Goal: Task Accomplishment & Management: Manage account settings

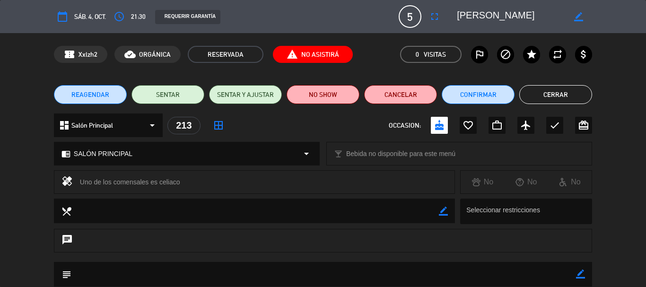
click at [533, 90] on button "Cerrar" at bounding box center [555, 94] width 73 height 19
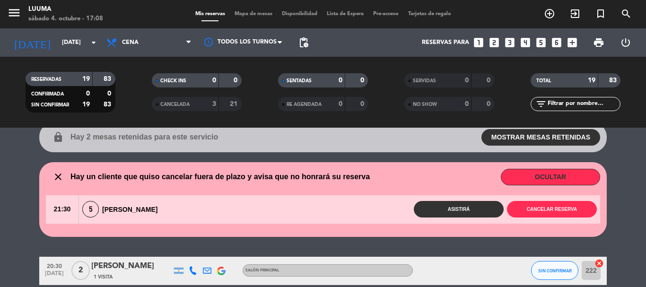
scroll to position [95, 0]
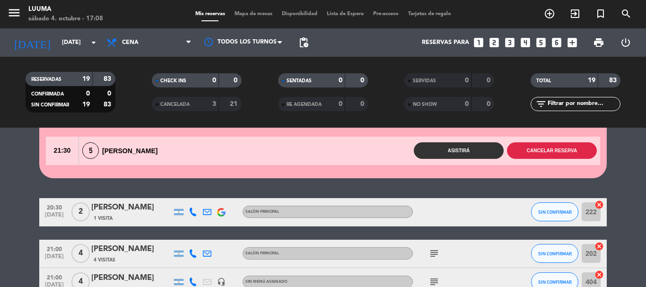
click at [540, 154] on button "Cancelar reserva" at bounding box center [552, 150] width 90 height 17
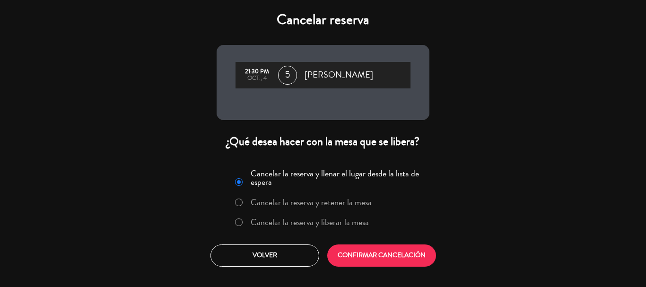
click at [309, 225] on label "Cancelar la reserva y liberar la mesa" at bounding box center [310, 222] width 118 height 9
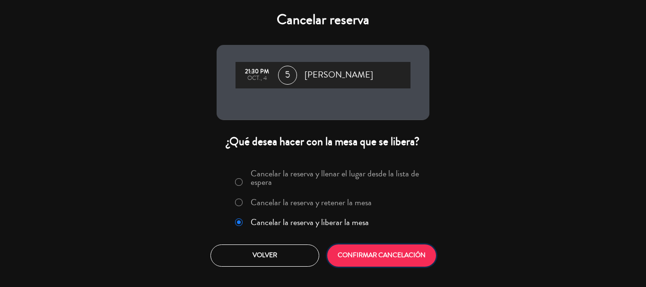
click at [388, 257] on button "CONFIRMAR CANCELACIÓN" at bounding box center [381, 255] width 109 height 22
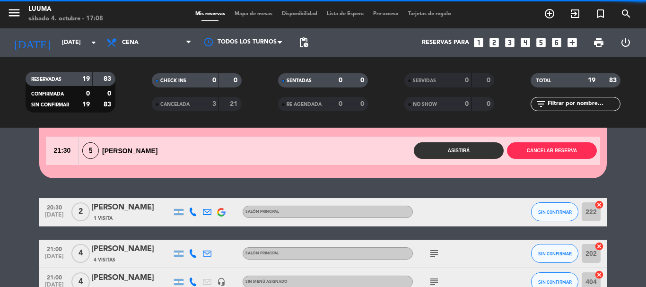
scroll to position [10, 0]
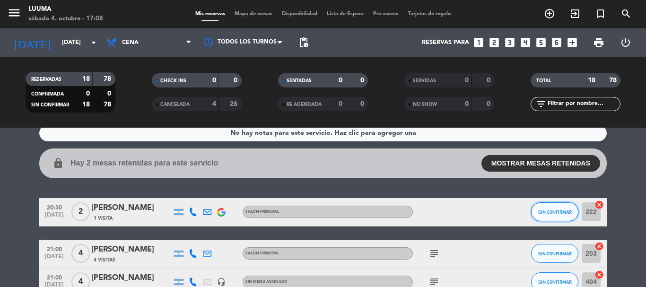
click at [554, 215] on button "SIN CONFIRMAR" at bounding box center [554, 211] width 47 height 19
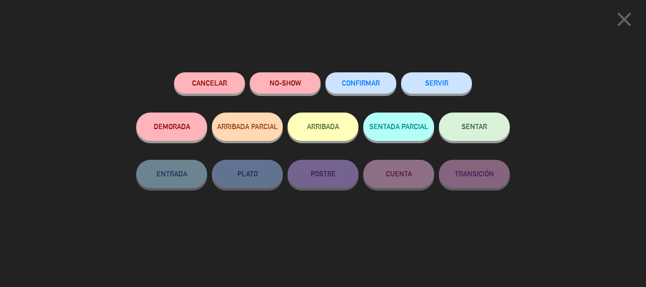
click at [375, 86] on span "CONFIRMAR" at bounding box center [361, 83] width 38 height 8
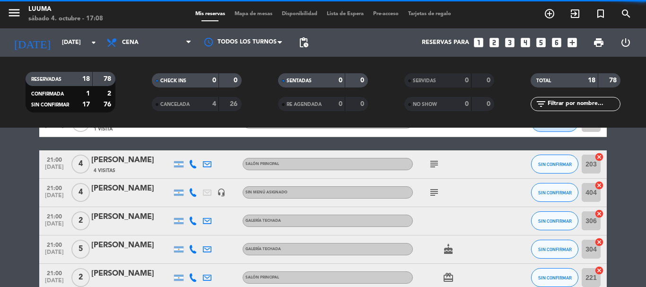
scroll to position [104, 0]
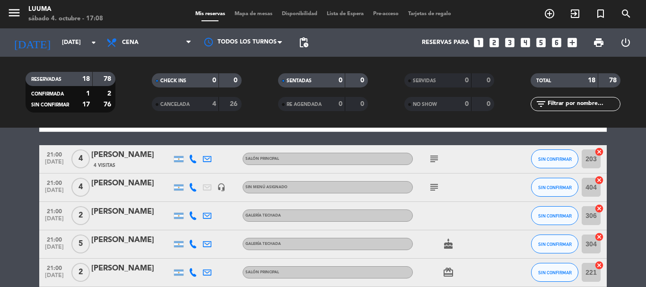
click at [430, 161] on icon "subject" at bounding box center [433, 158] width 11 height 11
click at [550, 216] on span "SIN CONFIRMAR" at bounding box center [555, 215] width 34 height 5
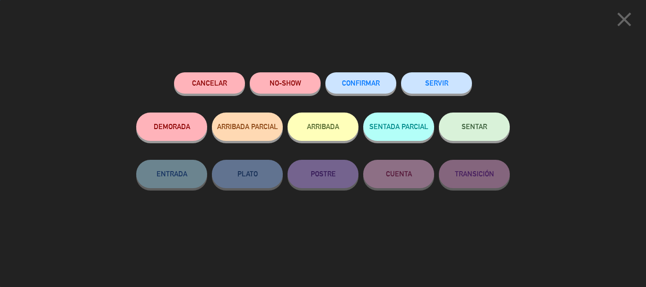
click at [381, 81] on button "CONFIRMAR" at bounding box center [360, 82] width 71 height 21
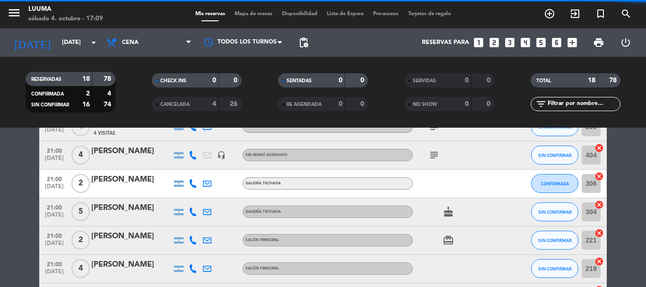
scroll to position [152, 0]
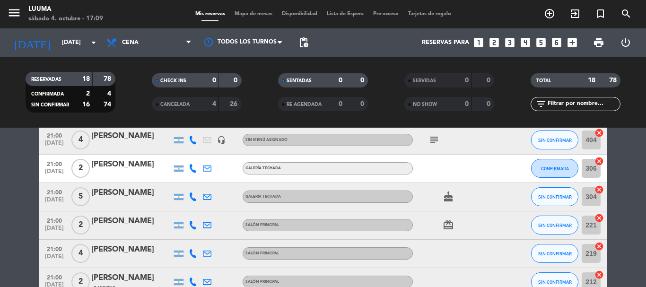
click at [452, 200] on icon "cake" at bounding box center [447, 196] width 11 height 11
click at [539, 198] on span "SIN CONFIRMAR" at bounding box center [555, 196] width 34 height 5
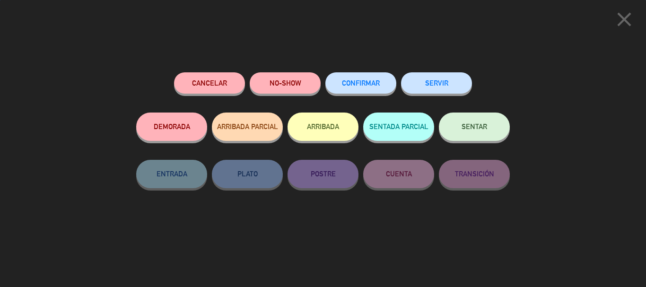
click at [390, 87] on button "CONFIRMAR" at bounding box center [360, 82] width 71 height 21
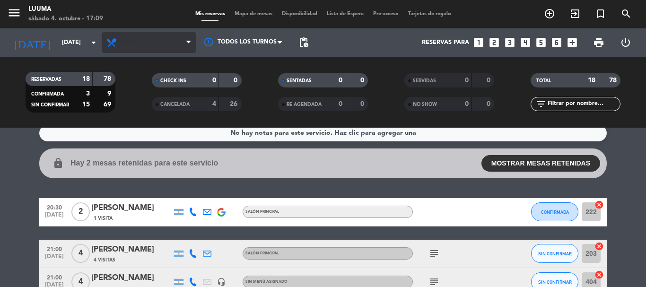
scroll to position [0, 0]
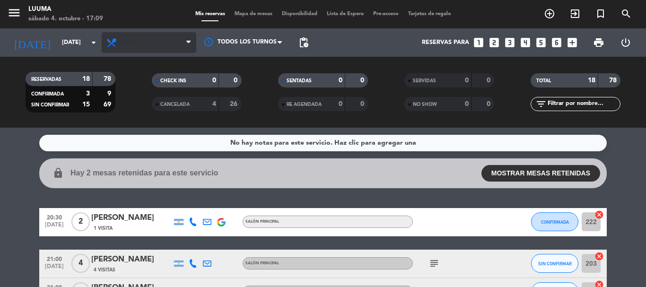
click at [136, 43] on span "Cena" at bounding box center [130, 42] width 17 height 7
click at [148, 84] on div "menu Luuma [DATE] 4. octubre - 17:09 Mis reservas Mapa de mesas Disponibilidad …" at bounding box center [323, 64] width 646 height 128
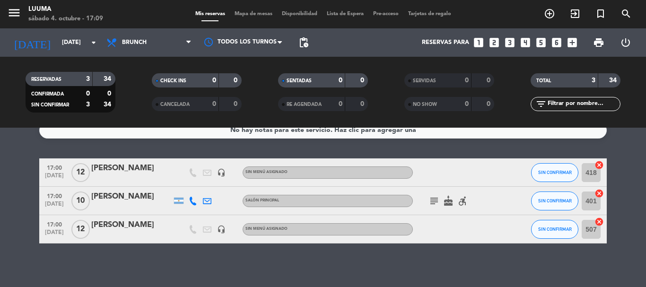
scroll to position [17, 0]
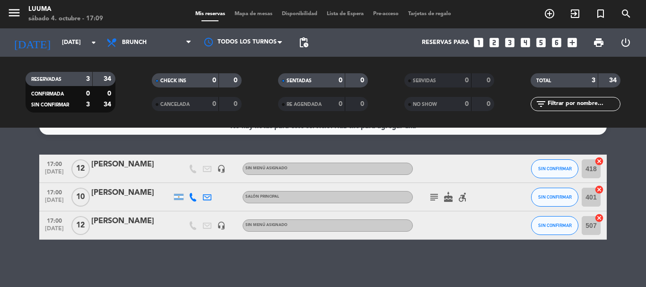
click at [434, 196] on icon "subject" at bounding box center [433, 196] width 11 height 11
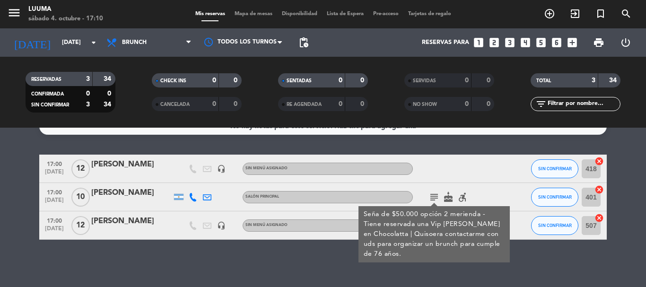
click at [20, 215] on bookings-row "17:00 [DATE] [PERSON_NAME] headset_mic Sin menú asignado SIN CONFIRMAR 418 canc…" at bounding box center [323, 197] width 646 height 85
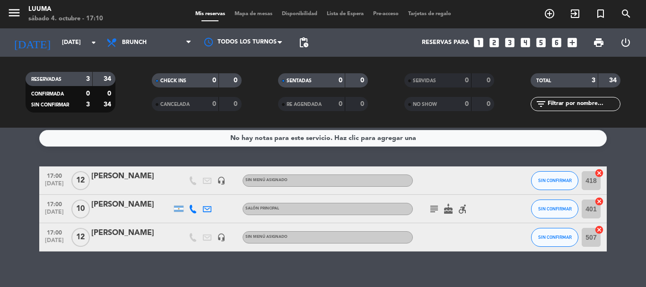
scroll to position [0, 0]
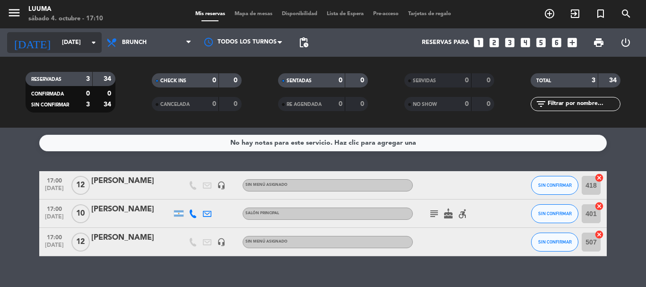
click at [81, 45] on input "[DATE]" at bounding box center [97, 43] width 80 height 16
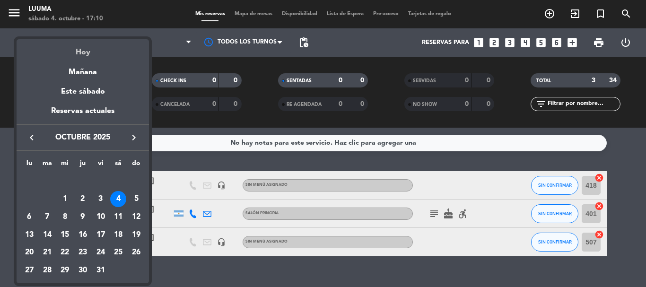
click at [86, 55] on div "Hoy" at bounding box center [83, 48] width 132 height 19
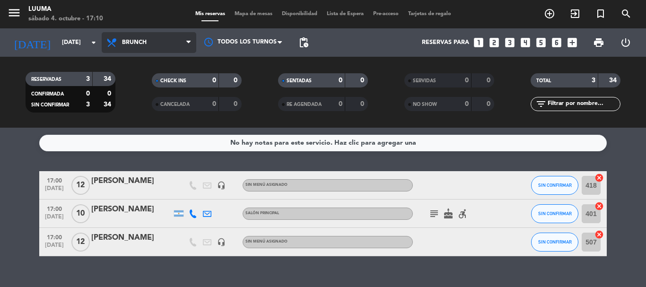
click at [144, 40] on span "Brunch" at bounding box center [134, 42] width 25 height 7
click at [144, 127] on div "menu Luuma [DATE] 4. octubre - 17:10 Mis reservas Mapa de mesas Disponibilidad …" at bounding box center [323, 64] width 646 height 128
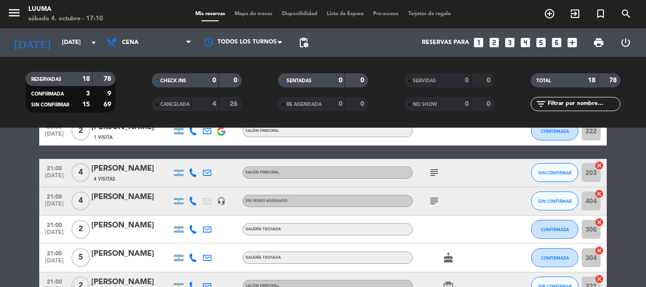
scroll to position [95, 0]
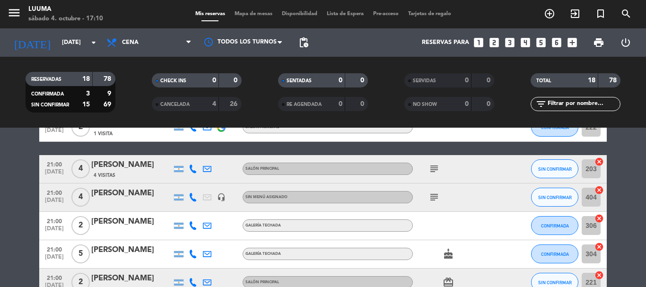
click at [434, 173] on icon "subject" at bounding box center [433, 168] width 11 height 11
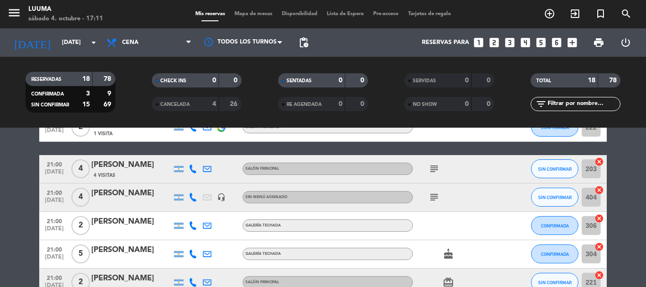
click at [437, 201] on icon "subject" at bounding box center [433, 196] width 11 height 11
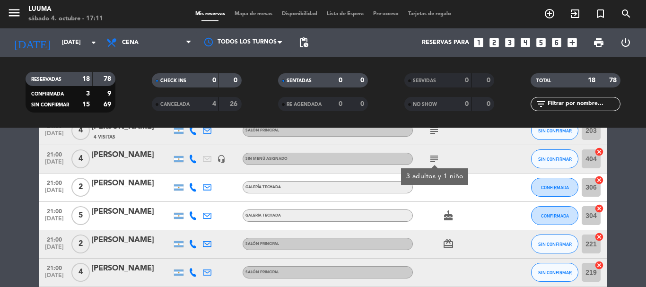
scroll to position [142, 0]
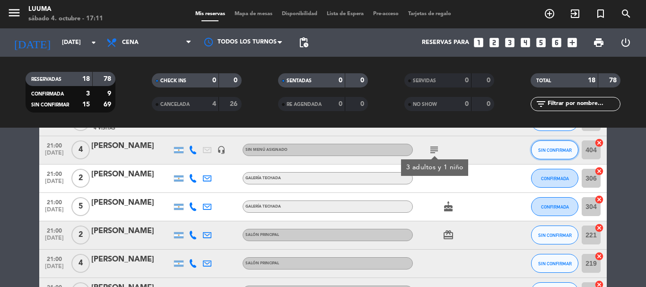
click at [558, 144] on button "SIN CONFIRMAR" at bounding box center [554, 149] width 47 height 19
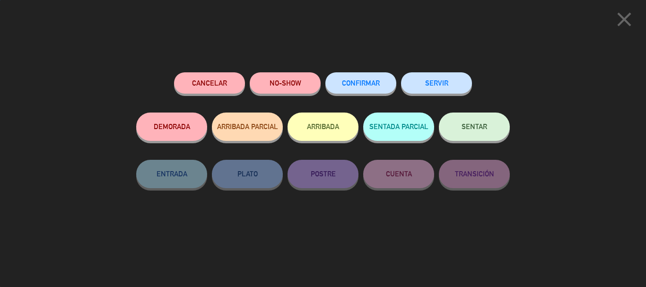
click at [371, 85] on span "CONFIRMAR" at bounding box center [361, 83] width 38 height 8
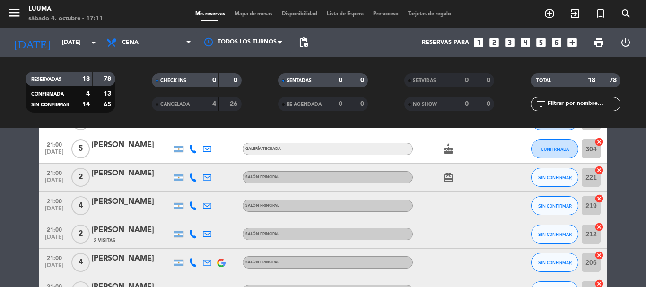
scroll to position [189, 0]
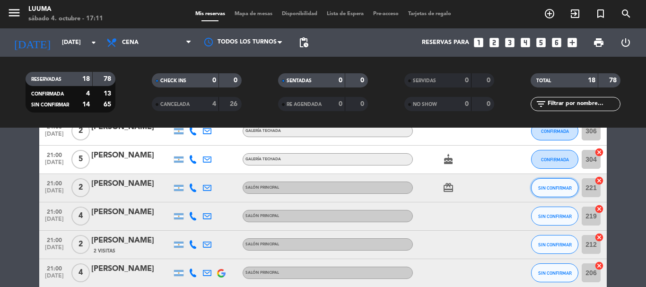
click at [546, 191] on button "SIN CONFIRMAR" at bounding box center [554, 187] width 47 height 19
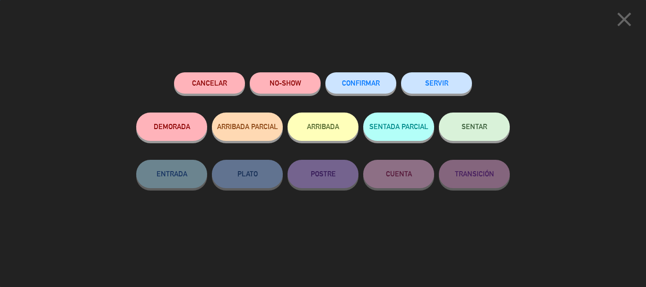
click at [385, 89] on button "CONFIRMAR" at bounding box center [360, 82] width 71 height 21
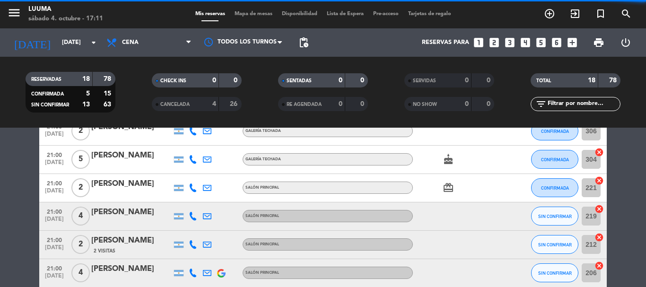
scroll to position [236, 0]
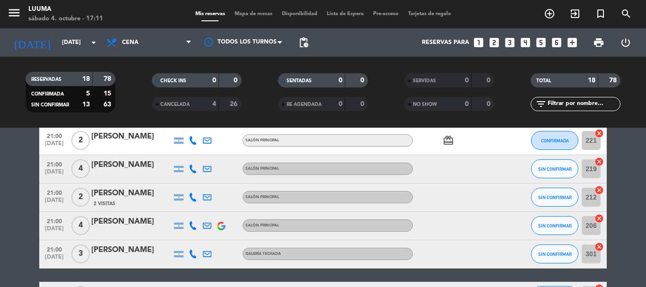
click at [261, 9] on div "menu Luuma [DATE] 4. octubre - 17:11 Mis reservas Mapa de mesas Disponibilidad …" at bounding box center [323, 14] width 646 height 28
click at [260, 11] on span "Mapa de mesas" at bounding box center [253, 13] width 47 height 5
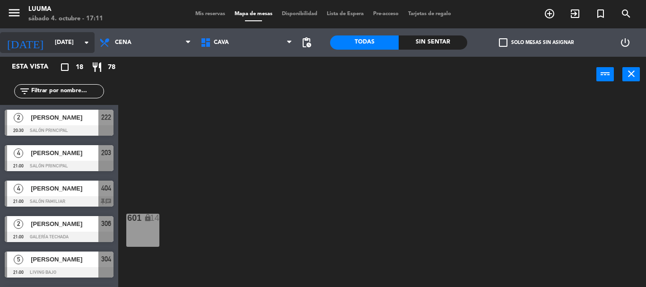
click at [58, 46] on input "[DATE]" at bounding box center [90, 43] width 80 height 16
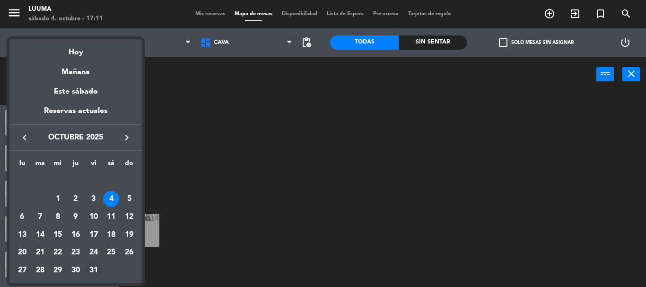
click at [93, 268] on div "31" at bounding box center [94, 270] width 16 height 16
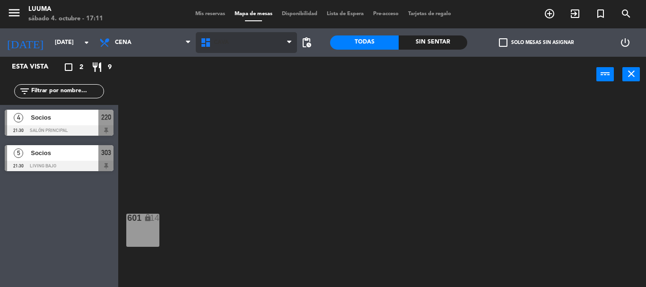
click at [236, 47] on span "Cava" at bounding box center [246, 42] width 101 height 21
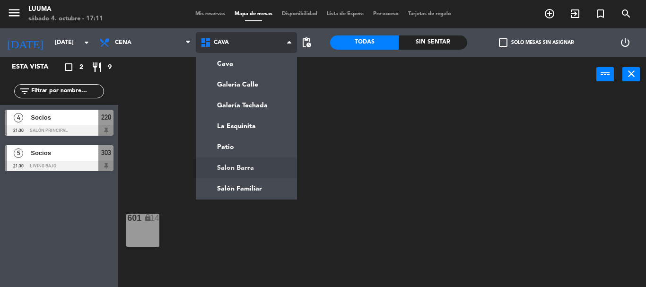
click at [246, 166] on ng-component "menu Luuma [DATE] 4. octubre - 17:11 Mis reservas Mapa de mesas Disponibilidad …" at bounding box center [323, 143] width 646 height 287
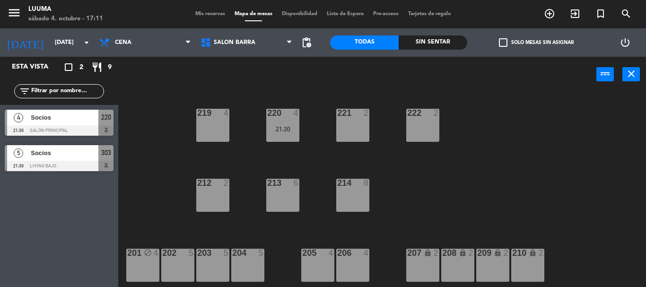
click at [205, 17] on div "Mis reservas Mapa de mesas Disponibilidad Lista de Espera Pre-acceso Tarjetas d…" at bounding box center [323, 14] width 265 height 9
click at [50, 45] on input "[DATE]" at bounding box center [90, 43] width 80 height 16
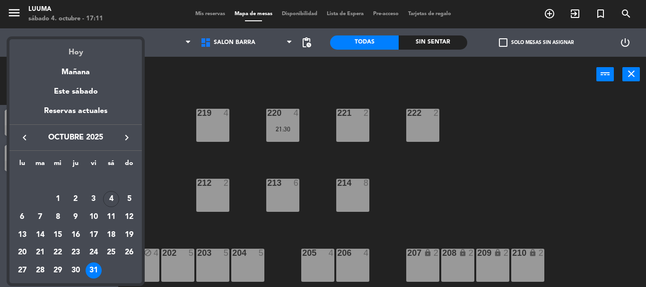
click at [68, 54] on div "Hoy" at bounding box center [75, 48] width 132 height 19
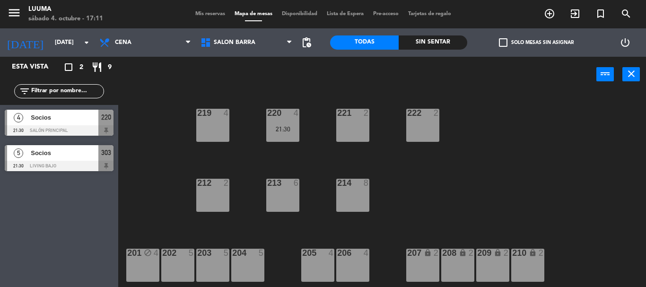
type input "[DATE]"
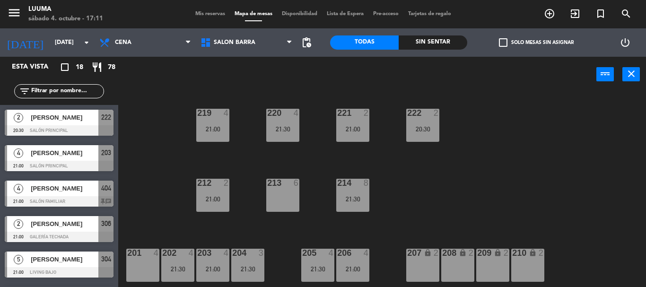
click at [214, 16] on span "Mis reservas" at bounding box center [210, 13] width 39 height 5
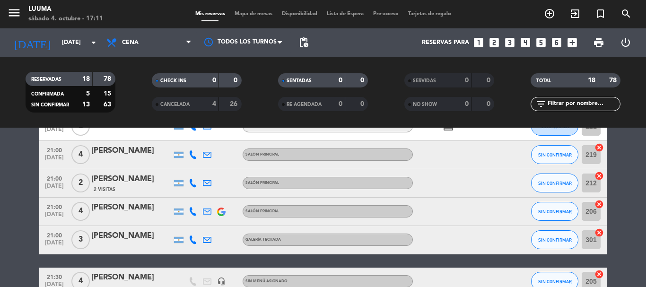
scroll to position [236, 0]
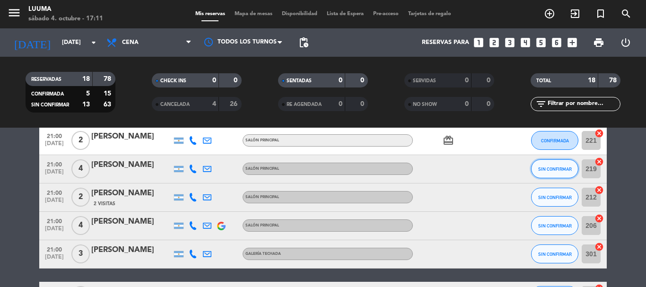
click at [548, 170] on span "SIN CONFIRMAR" at bounding box center [555, 168] width 34 height 5
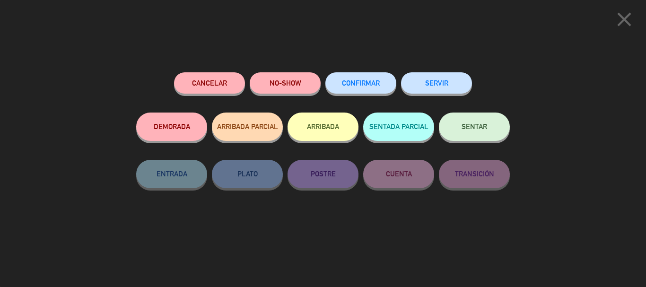
click at [357, 86] on span "CONFIRMAR" at bounding box center [361, 83] width 38 height 8
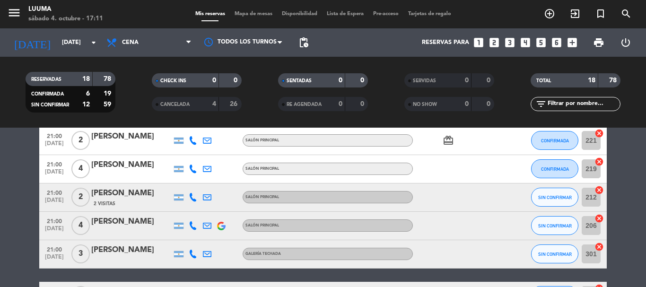
click at [254, 17] on span "Mapa de mesas" at bounding box center [253, 13] width 47 height 5
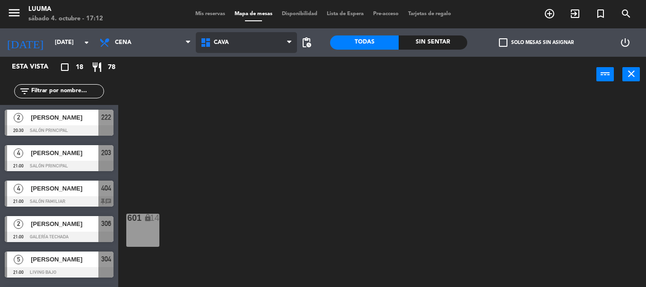
click at [241, 43] on span "Cava" at bounding box center [246, 42] width 101 height 21
click at [245, 167] on ng-component "menu Luuma [DATE] 4. octubre - 17:12 Mis reservas Mapa de mesas Disponibilidad …" at bounding box center [323, 143] width 646 height 287
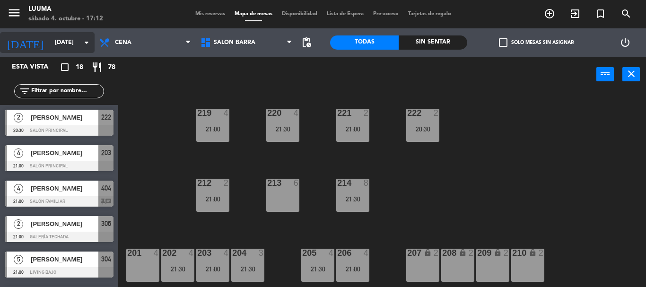
click at [50, 46] on input "[DATE]" at bounding box center [90, 43] width 80 height 16
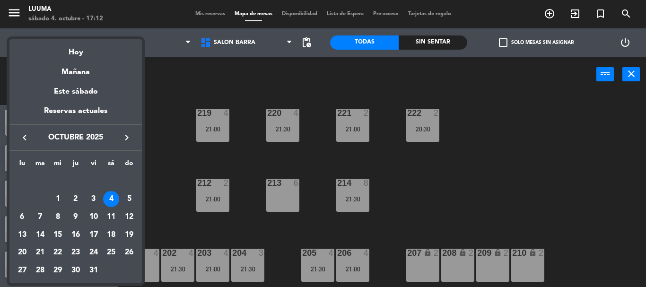
click at [86, 269] on td "31" at bounding box center [94, 270] width 18 height 18
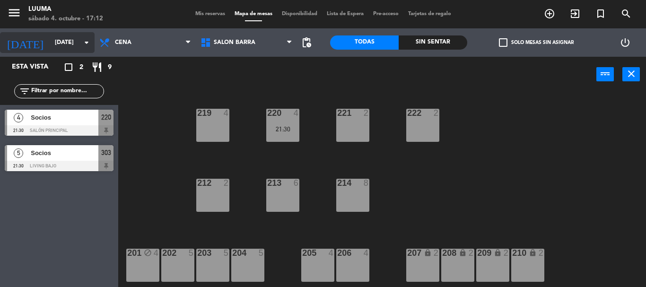
click at [77, 41] on input "[DATE]" at bounding box center [90, 43] width 80 height 16
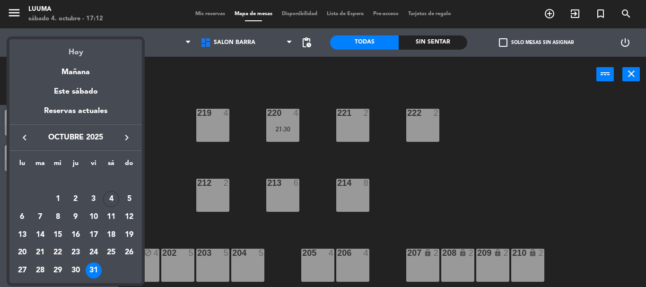
click at [74, 47] on div "Hoy" at bounding box center [75, 48] width 132 height 19
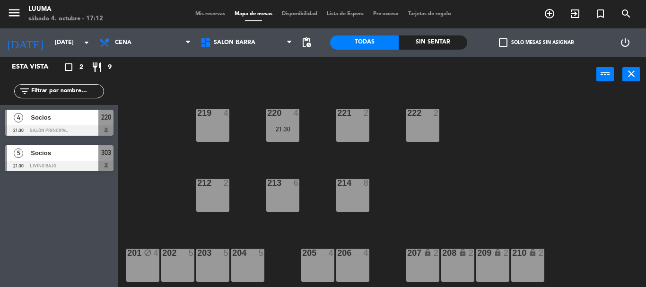
type input "[DATE]"
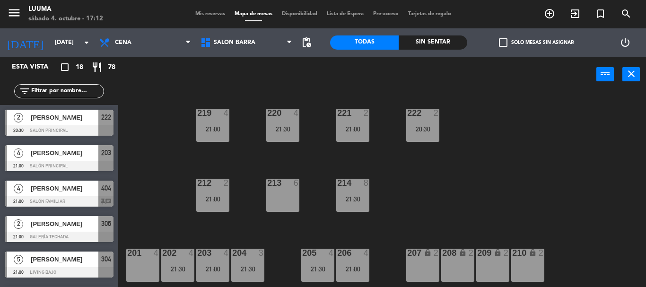
click at [205, 15] on span "Mis reservas" at bounding box center [210, 13] width 39 height 5
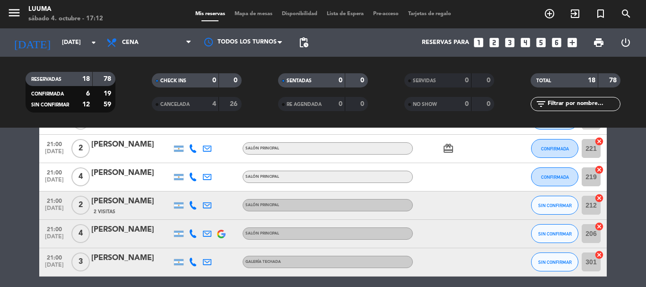
scroll to position [236, 0]
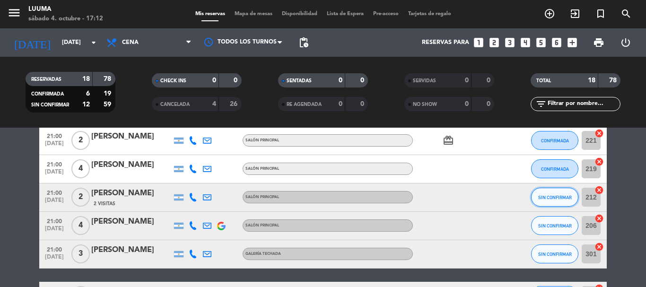
click at [555, 196] on span "SIN CONFIRMAR" at bounding box center [555, 197] width 34 height 5
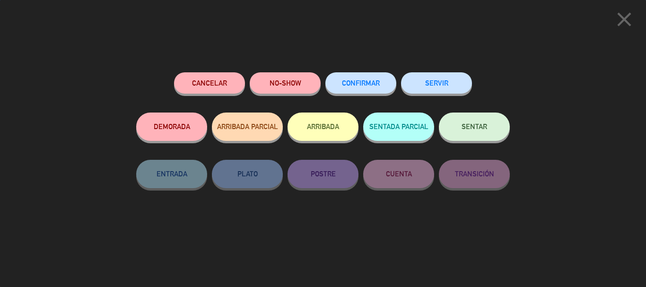
click at [370, 81] on span "CONFIRMAR" at bounding box center [361, 83] width 38 height 8
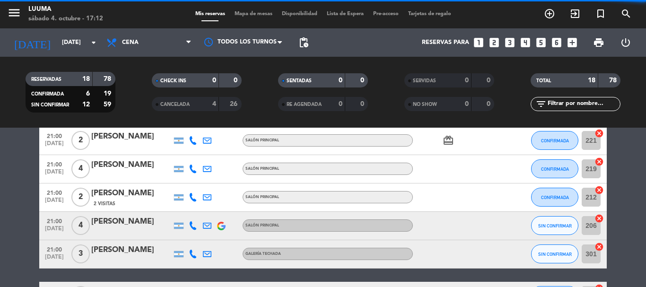
scroll to position [284, 0]
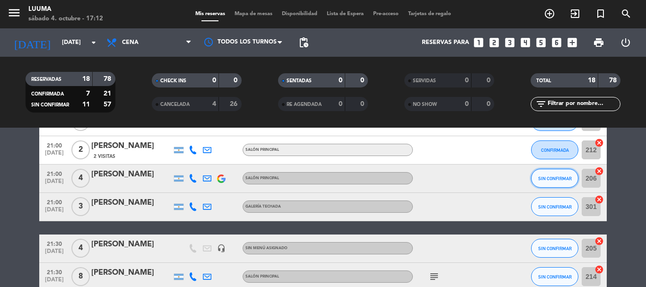
click at [551, 180] on span "SIN CONFIRMAR" at bounding box center [555, 178] width 34 height 5
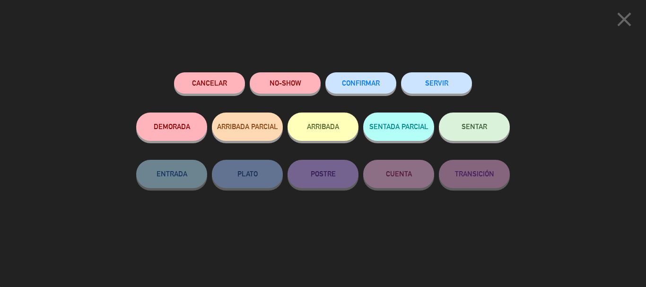
click at [359, 86] on span "CONFIRMAR" at bounding box center [361, 83] width 38 height 8
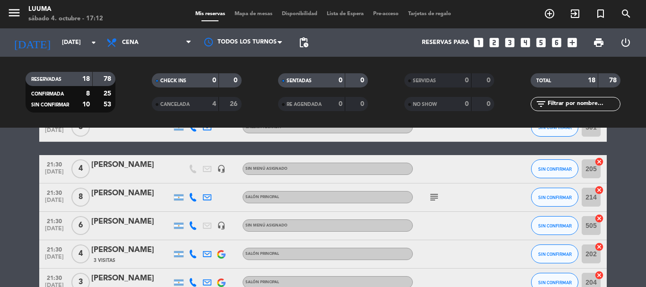
scroll to position [378, 0]
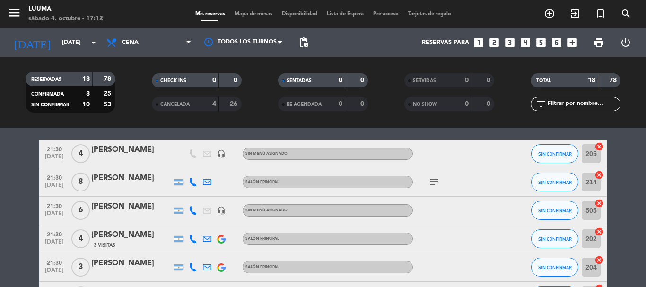
click at [426, 185] on div "subject" at bounding box center [455, 182] width 85 height 28
click at [430, 183] on icon "subject" at bounding box center [433, 181] width 11 height 11
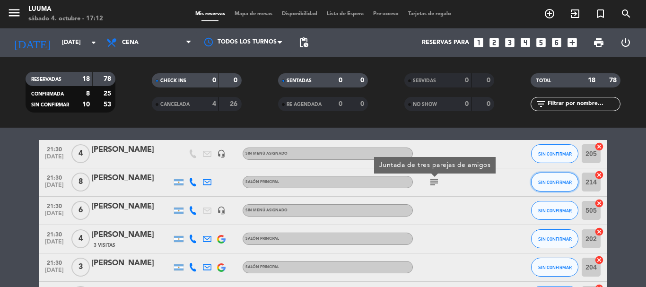
click at [548, 184] on span "SIN CONFIRMAR" at bounding box center [555, 182] width 34 height 5
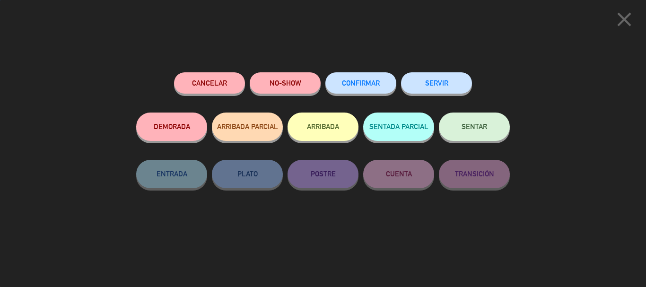
click at [338, 66] on div "Cancelar NO-SHOW CONFIRMAR SERVIR DEMORADA ARRIBADA PARCIAL ARRIBADA SENTADA PA…" at bounding box center [323, 176] width 387 height 221
click at [352, 82] on span "CONFIRMAR" at bounding box center [361, 83] width 38 height 8
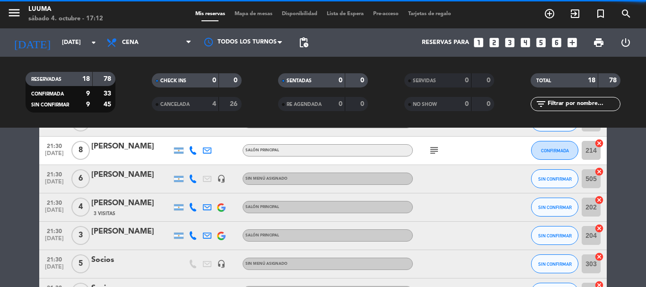
scroll to position [425, 0]
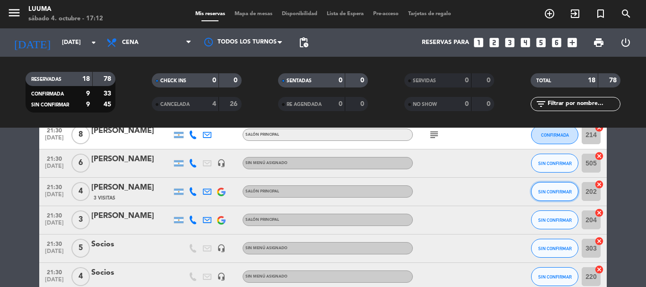
click at [555, 197] on button "SIN CONFIRMAR" at bounding box center [554, 191] width 47 height 19
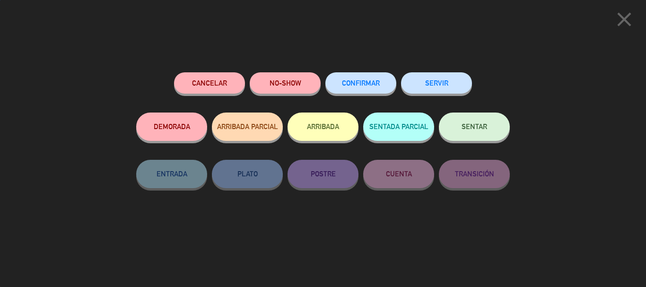
click at [366, 90] on button "CONFIRMAR" at bounding box center [360, 82] width 71 height 21
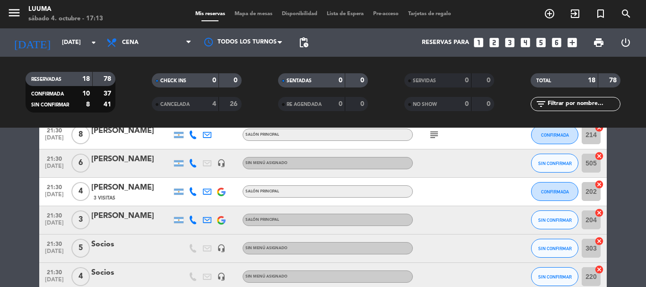
click at [58, 53] on div "[DATE] [DATE] arrow_drop_down" at bounding box center [54, 42] width 95 height 28
click at [251, 14] on span "Mapa de mesas" at bounding box center [253, 13] width 47 height 5
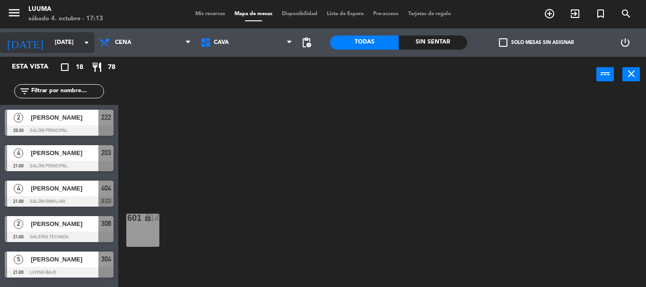
click at [86, 44] on icon "arrow_drop_down" at bounding box center [86, 42] width 11 height 11
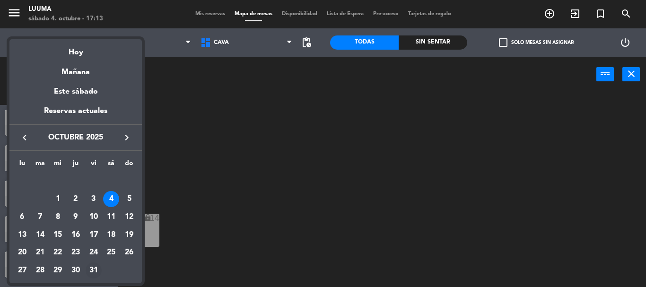
click at [90, 268] on div "31" at bounding box center [94, 270] width 16 height 16
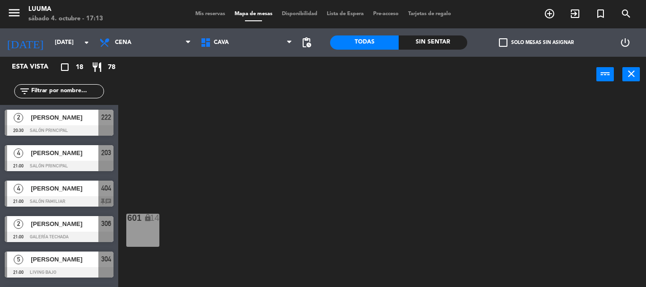
type input "[DATE]"
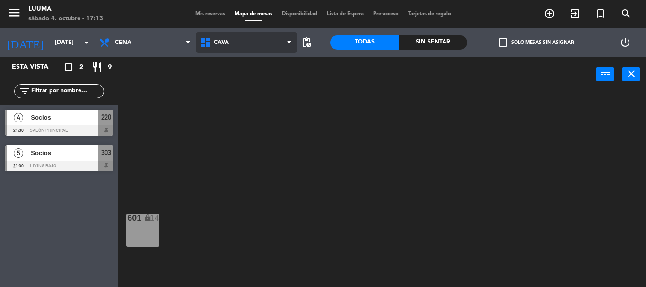
click at [220, 41] on span "Cava" at bounding box center [221, 42] width 15 height 7
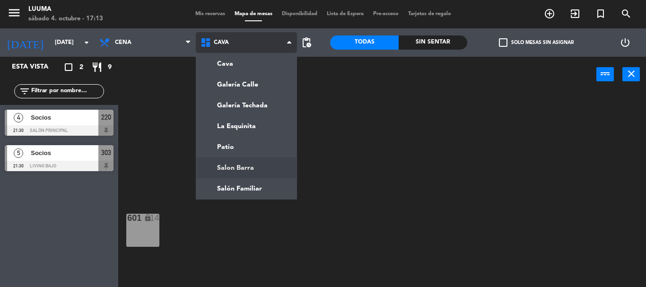
click at [236, 167] on ng-component "menu Luuma [DATE] 4. octubre - 17:13 Mis reservas Mapa de mesas Disponibilidad …" at bounding box center [323, 143] width 646 height 287
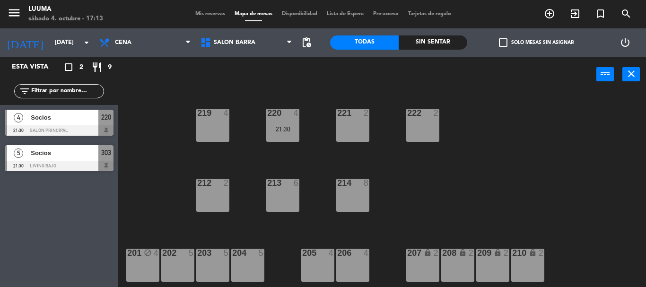
click at [215, 12] on span "Mis reservas" at bounding box center [210, 13] width 39 height 5
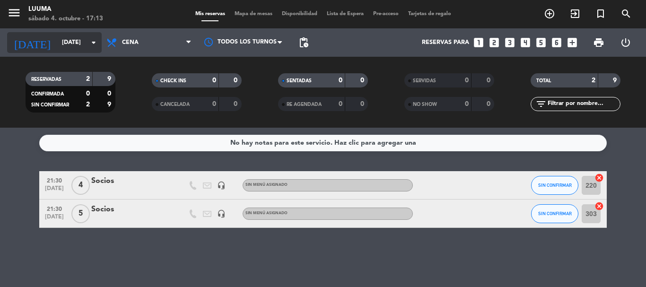
click at [93, 42] on icon "arrow_drop_down" at bounding box center [93, 42] width 11 height 11
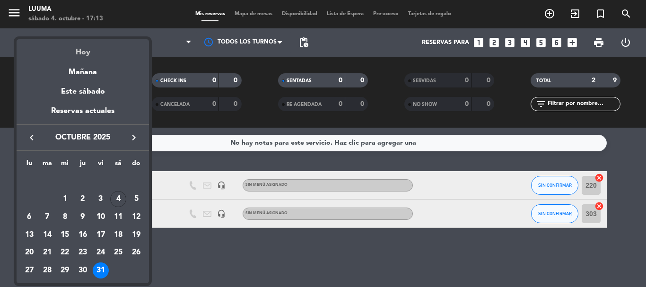
click at [92, 52] on div "Hoy" at bounding box center [83, 48] width 132 height 19
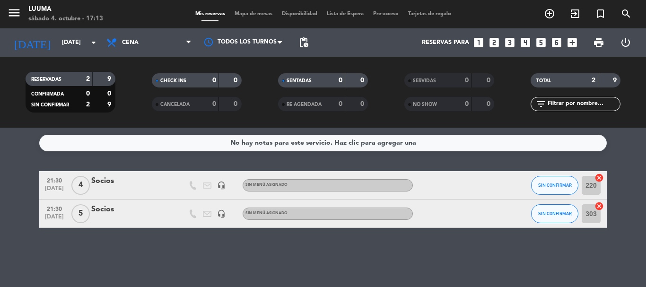
type input "[DATE]"
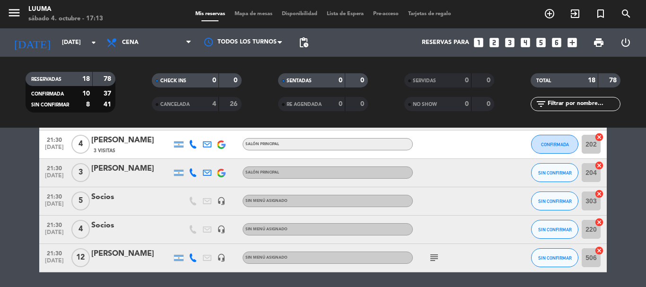
scroll to position [505, 0]
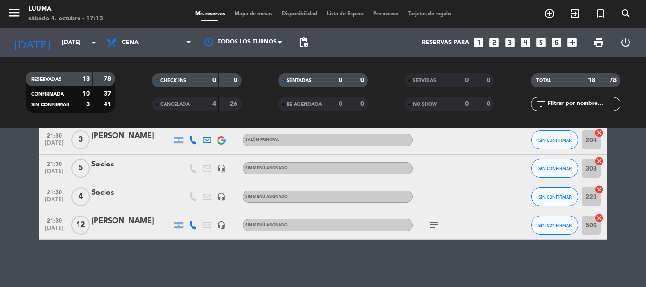
click at [434, 225] on icon "subject" at bounding box center [433, 224] width 11 height 11
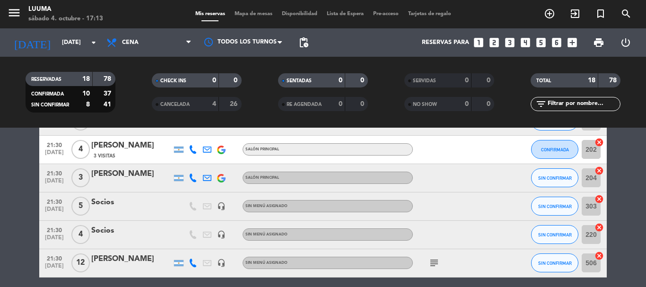
scroll to position [458, 0]
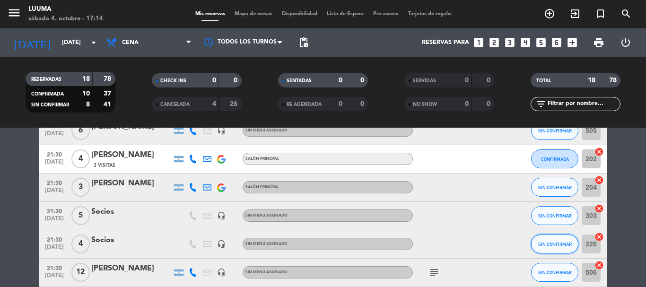
click at [558, 245] on span "SIN CONFIRMAR" at bounding box center [555, 244] width 34 height 5
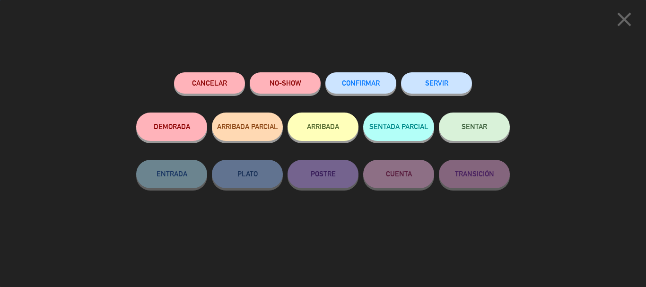
click at [374, 84] on span "CONFIRMAR" at bounding box center [361, 83] width 38 height 8
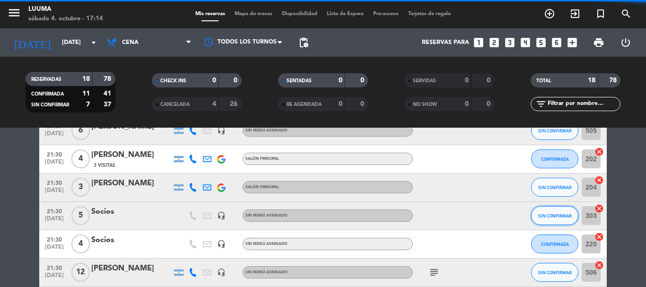
click at [552, 217] on span "SIN CONFIRMAR" at bounding box center [555, 215] width 34 height 5
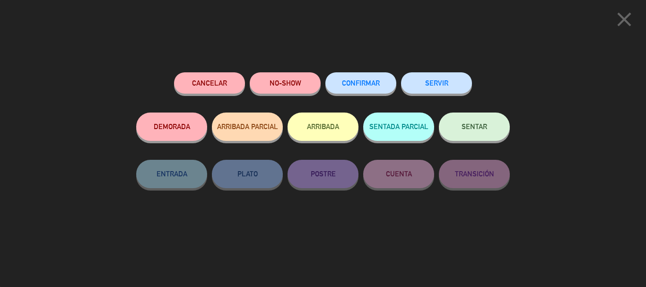
click at [363, 81] on span "CONFIRMAR" at bounding box center [361, 83] width 38 height 8
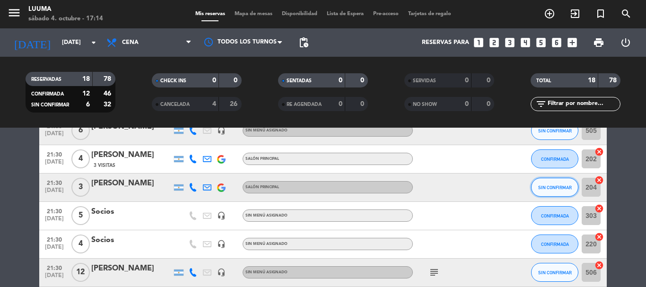
click at [550, 192] on button "SIN CONFIRMAR" at bounding box center [554, 187] width 47 height 19
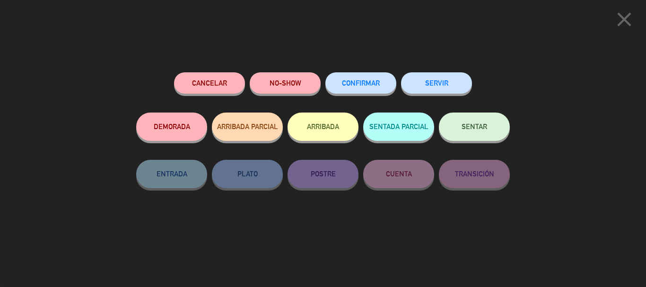
click at [364, 92] on button "CONFIRMAR" at bounding box center [360, 82] width 71 height 21
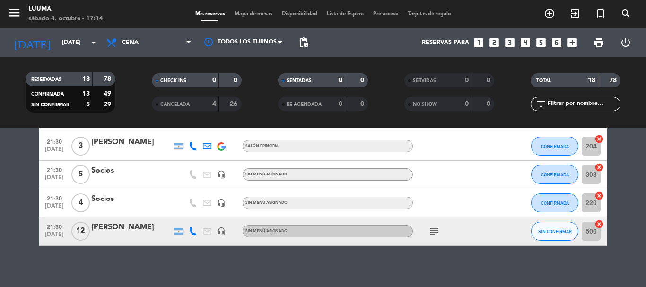
scroll to position [505, 0]
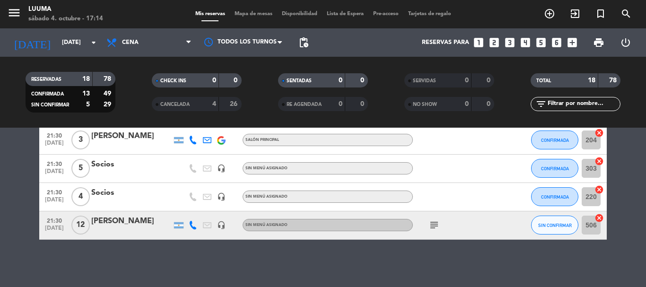
click at [431, 228] on icon "subject" at bounding box center [433, 224] width 11 height 11
click at [257, 13] on span "Mapa de mesas" at bounding box center [253, 13] width 47 height 5
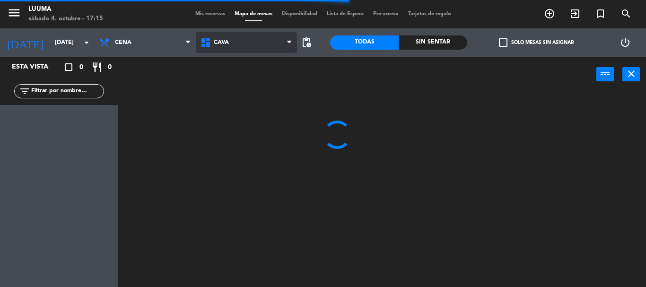
click at [261, 43] on span "Cava" at bounding box center [246, 42] width 101 height 21
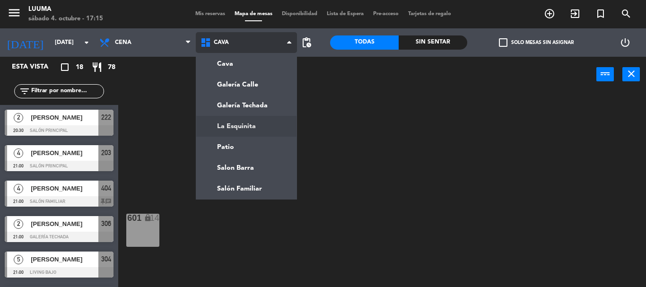
click at [262, 130] on ng-component "menu Luuma [DATE] 4. octubre - 17:15 Mis reservas Mapa de mesas Disponibilidad …" at bounding box center [323, 143] width 646 height 287
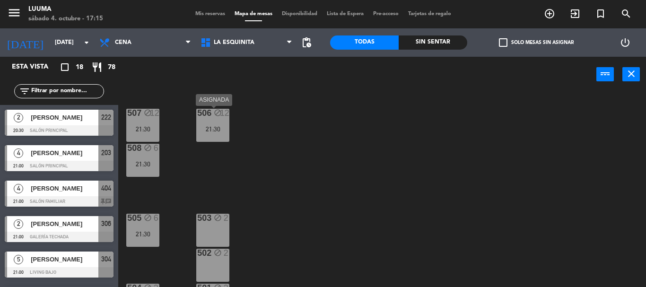
click at [212, 139] on div "506 block 12 21:30" at bounding box center [212, 125] width 33 height 33
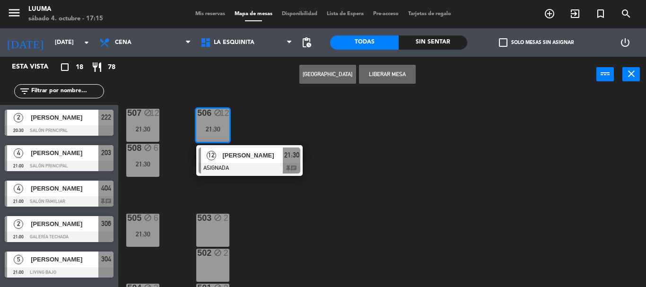
click at [295, 226] on div "507 block 12 21:30 506 block 12 21:30 12 [PERSON_NAME] ASIGNADA 21:30 chat 508 …" at bounding box center [385, 189] width 521 height 195
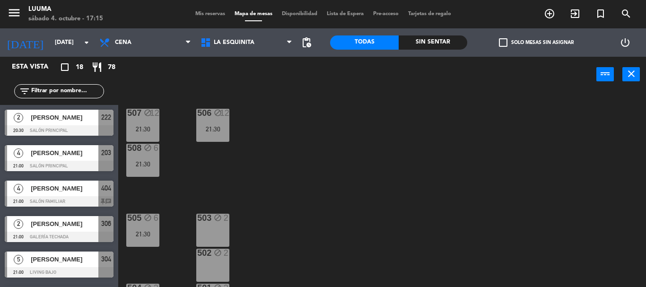
scroll to position [30, 0]
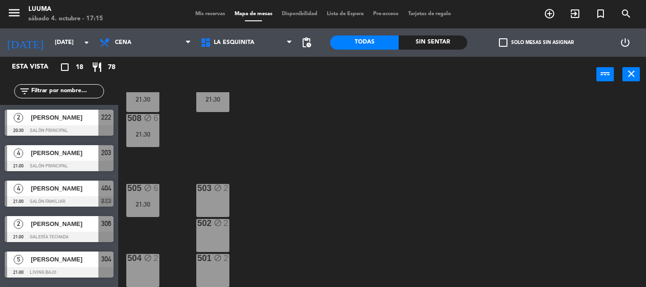
click at [144, 135] on div "21:30" at bounding box center [142, 134] width 33 height 7
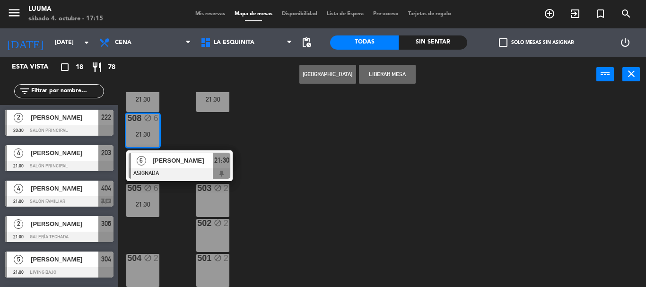
click at [209, 134] on div "507 block 12 21:30 506 block 12 21:30 508 block 6 21:30 6 [PERSON_NAME] ASIGNAD…" at bounding box center [385, 189] width 521 height 195
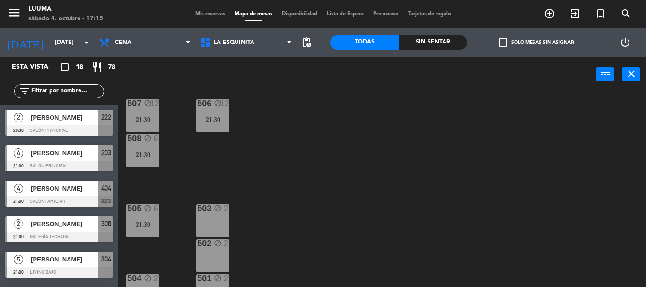
scroll to position [0, 0]
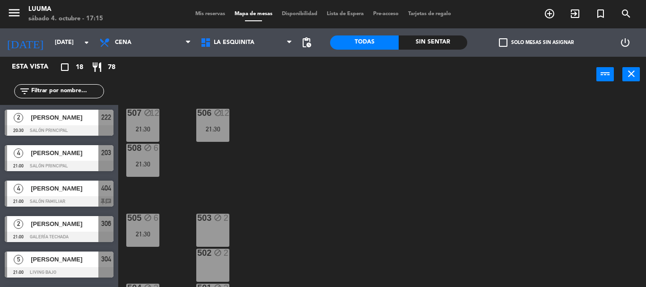
click at [148, 166] on div "21:30" at bounding box center [142, 164] width 33 height 7
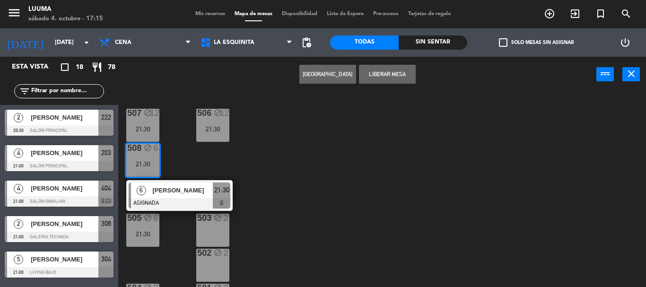
click at [222, 162] on div "507 block 12 21:30 506 block 12 21:30 508 block 6 21:30 6 [PERSON_NAME] ASIGNAD…" at bounding box center [385, 189] width 521 height 195
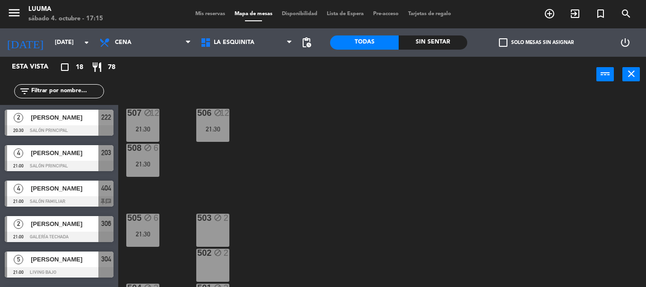
click at [128, 164] on div "21:30" at bounding box center [142, 164] width 33 height 7
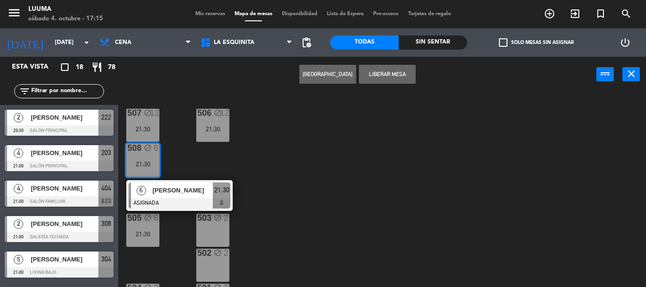
scroll to position [30, 0]
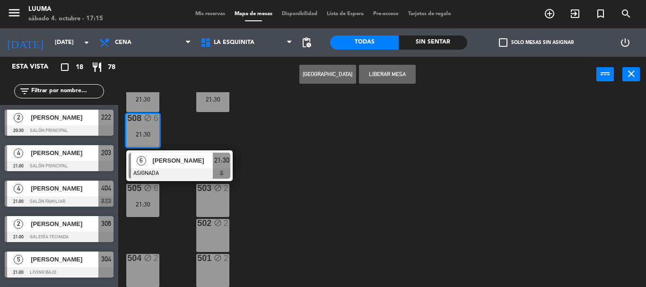
click at [269, 139] on div "507 block 12 21:30 506 block 12 21:30 508 block 6 21:30 6 [PERSON_NAME] ASIGNAD…" at bounding box center [385, 189] width 521 height 195
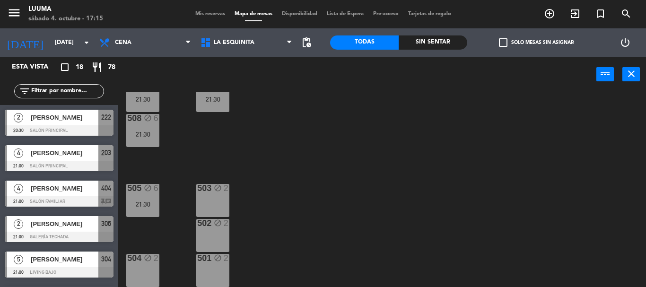
click at [152, 203] on div "21:30" at bounding box center [142, 204] width 33 height 7
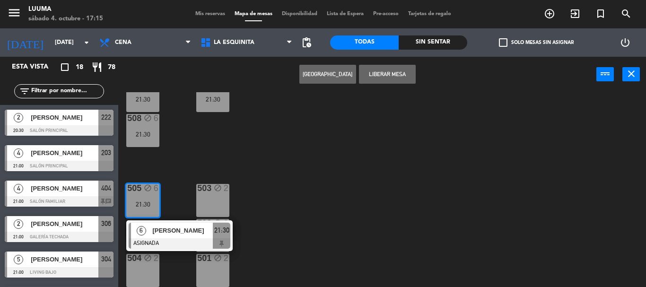
click at [201, 172] on div "507 block 12 21:30 506 block 12 21:30 508 block 6 21:30 505 block 6 21:30 6 [PE…" at bounding box center [385, 189] width 521 height 195
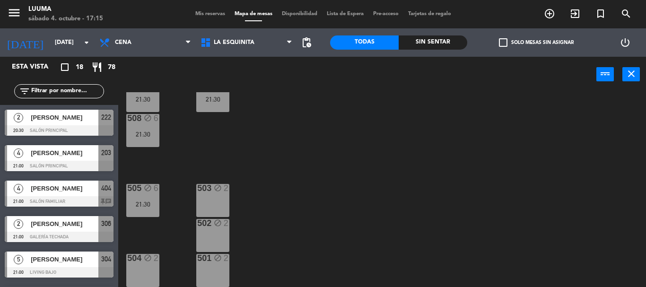
click at [136, 131] on div "21:30" at bounding box center [142, 134] width 33 height 7
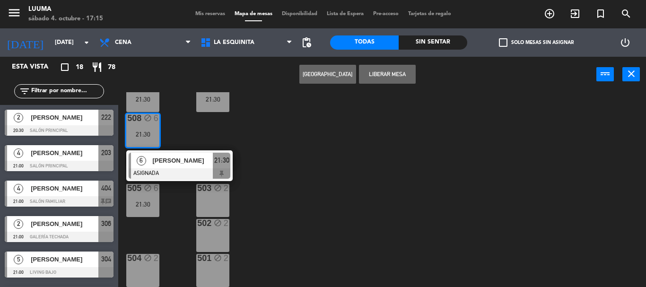
click at [193, 139] on div "507 block 12 21:30 506 block 12 21:30 508 block 6 21:30 6 [PERSON_NAME] ASIGNAD…" at bounding box center [385, 189] width 521 height 195
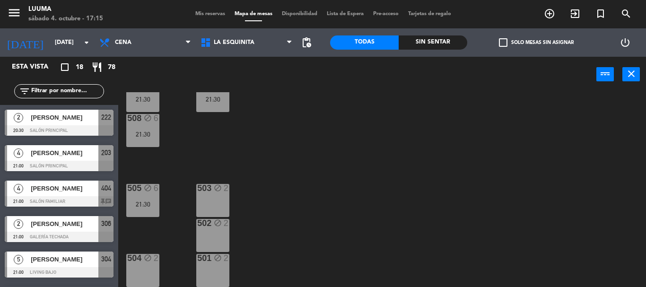
click at [155, 207] on div "21:30" at bounding box center [142, 204] width 33 height 7
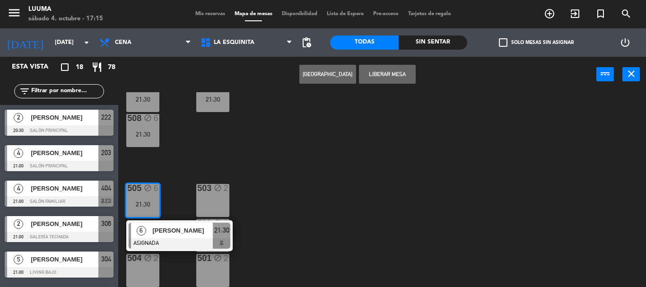
click at [182, 158] on div "507 block 12 21:30 506 block 12 21:30 508 block 6 21:30 505 block 6 21:30 6 [PE…" at bounding box center [385, 189] width 521 height 195
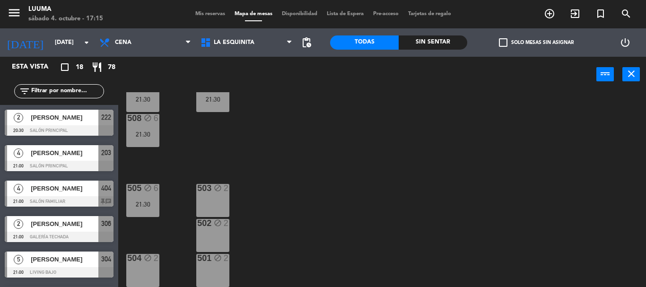
click at [162, 210] on div "507 block 12 21:30 506 block 12 21:30 508 block 6 21:30 505 block 6 21:30 503 b…" at bounding box center [385, 189] width 521 height 195
click at [155, 208] on div "505 block 6 21:30" at bounding box center [142, 200] width 33 height 33
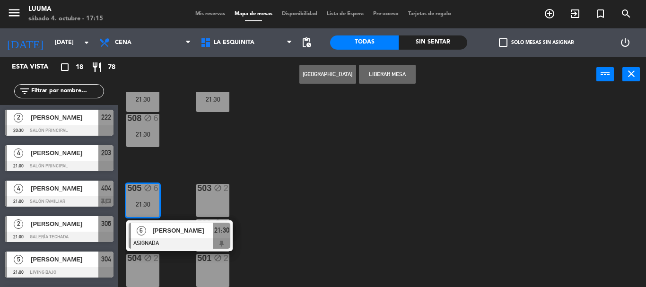
click at [176, 189] on div "507 block 12 21:30 506 block 12 21:30 508 block 6 21:30 505 block 6 21:30 6 [PE…" at bounding box center [385, 189] width 521 height 195
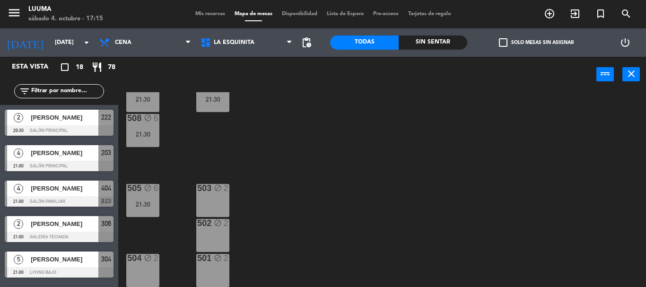
click at [153, 210] on div "505 block 6 21:30" at bounding box center [142, 200] width 33 height 33
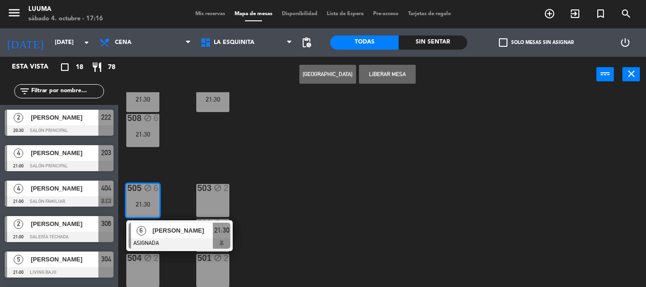
click at [181, 149] on div "507 block 12 21:30 506 block 12 21:30 508 block 6 21:30 505 block 6 21:30 6 [PE…" at bounding box center [385, 189] width 521 height 195
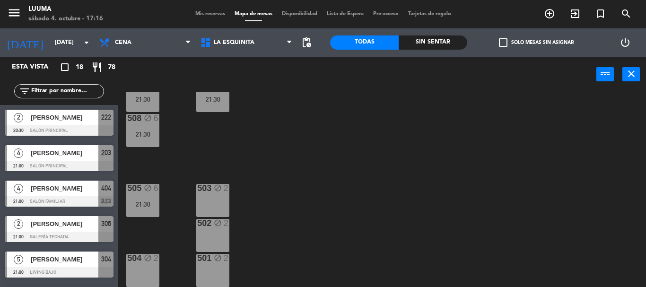
click at [151, 193] on div "6" at bounding box center [159, 188] width 16 height 9
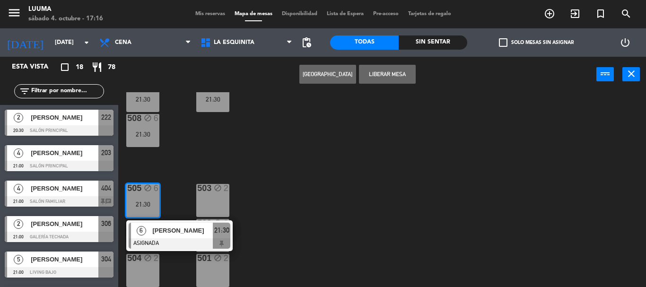
click at [176, 173] on div "507 block 12 21:30 506 block 12 21:30 508 block 6 21:30 505 block 6 21:30 6 [PE…" at bounding box center [385, 189] width 521 height 195
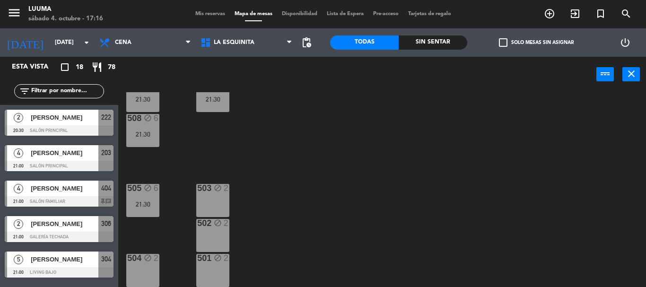
click at [144, 132] on div "21:30" at bounding box center [142, 134] width 33 height 7
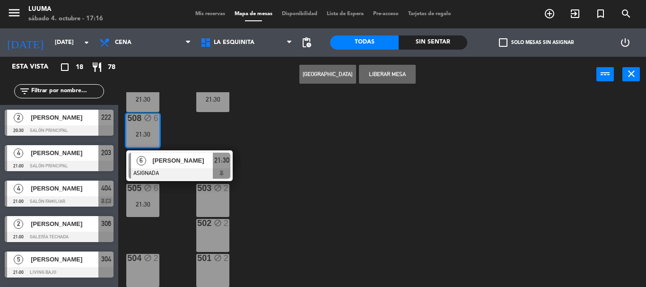
click at [191, 138] on div "507 block 12 21:30 506 block 12 21:30 508 block 6 21:30 6 [PERSON_NAME] ASIGNAD…" at bounding box center [385, 189] width 521 height 195
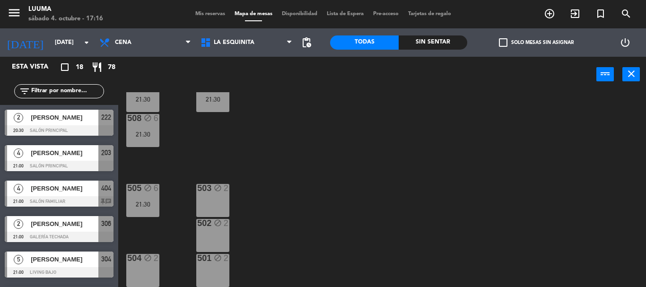
click at [145, 139] on div "508 block 6 21:30" at bounding box center [142, 130] width 33 height 33
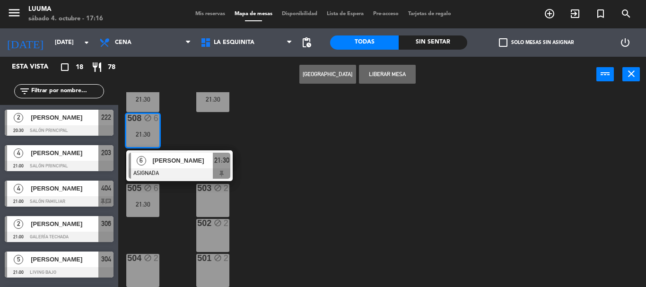
click at [220, 275] on div "501 block 2" at bounding box center [212, 270] width 33 height 33
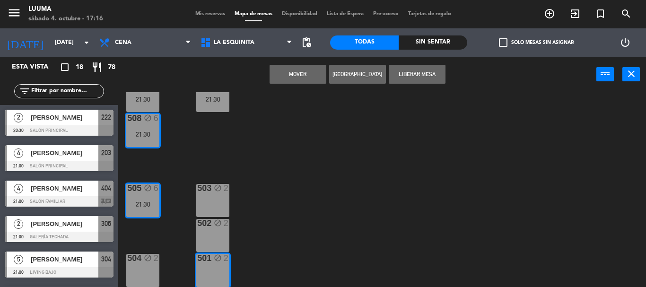
drag, startPoint x: 220, startPoint y: 235, endPoint x: 220, endPoint y: 203, distance: 32.6
click at [220, 234] on div "502 block 2" at bounding box center [212, 235] width 33 height 33
click at [218, 196] on div "503 block 2" at bounding box center [212, 200] width 33 height 33
click at [282, 75] on button "Mover y Unir" at bounding box center [297, 74] width 57 height 19
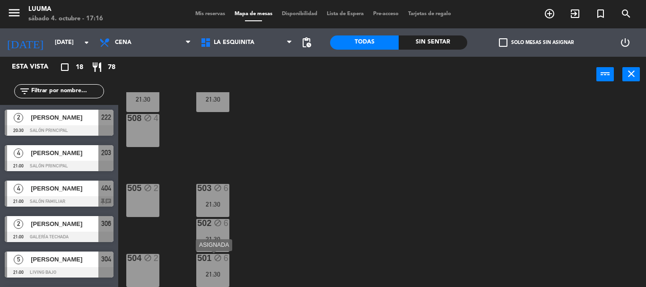
click at [211, 261] on div "block" at bounding box center [213, 258] width 16 height 9
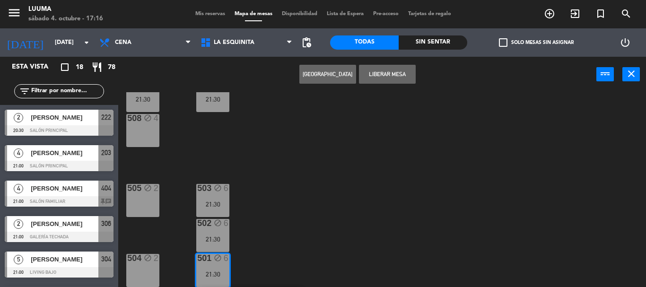
click at [141, 132] on div "508 block 4" at bounding box center [142, 130] width 33 height 33
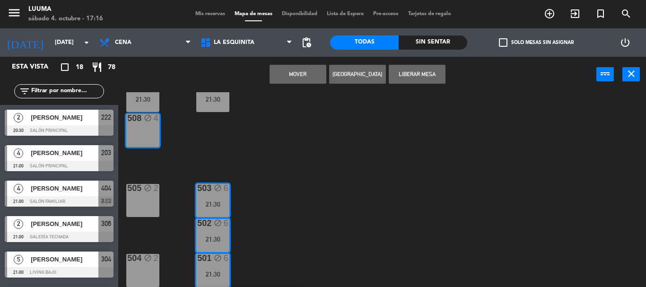
click at [219, 156] on div "507 block 12 21:30 506 block 12 21:30 508 block 4 505 block 2 503 block 6 21:30…" at bounding box center [385, 189] width 521 height 195
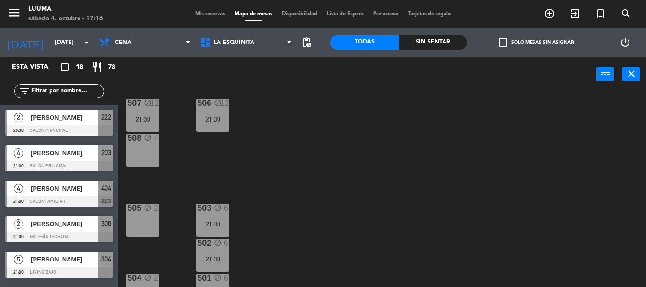
scroll to position [0, 0]
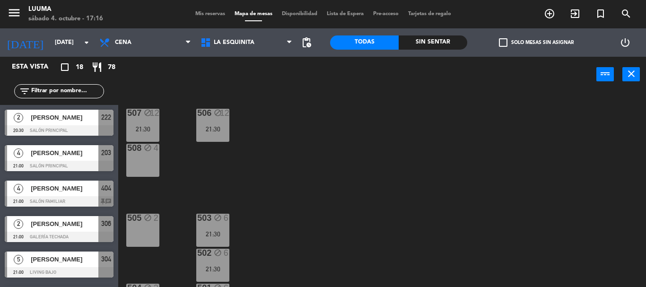
click at [216, 138] on div "506 block 12 21:30" at bounding box center [212, 125] width 33 height 33
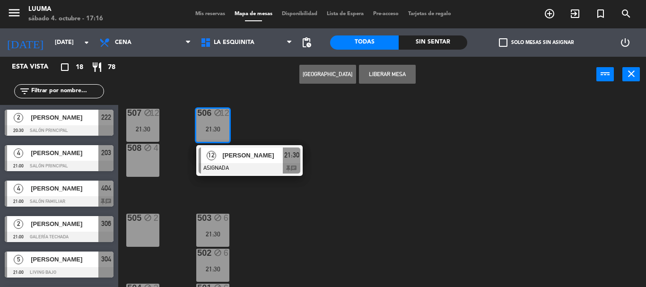
click at [258, 126] on div "507 block 12 21:30 506 block 12 21:30 12 [PERSON_NAME] ASIGNADA 21:30 chat 508 …" at bounding box center [385, 189] width 521 height 195
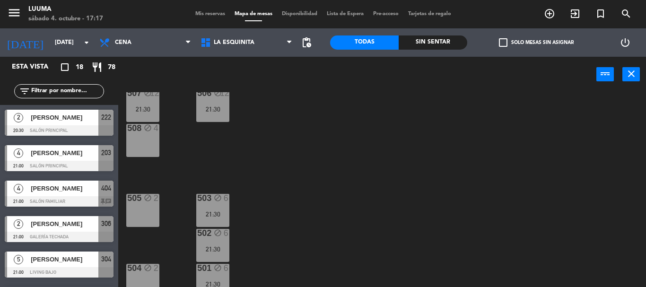
scroll to position [30, 0]
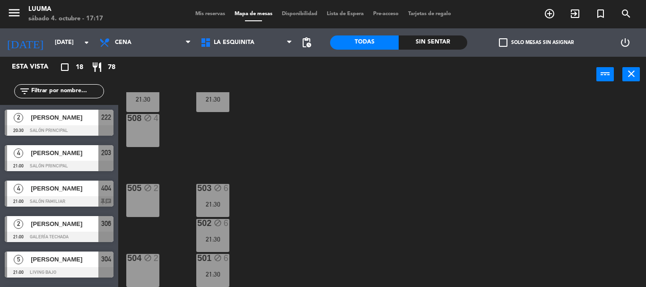
click at [212, 192] on div "block" at bounding box center [213, 188] width 16 height 9
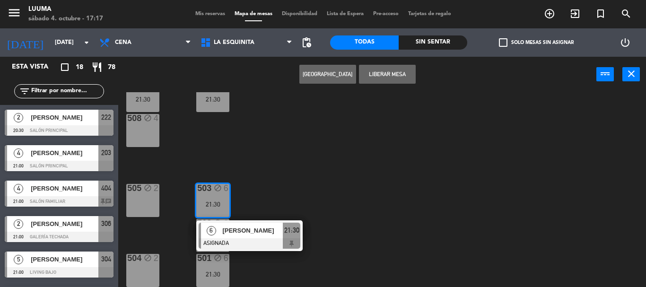
click at [148, 127] on div "508 block 4" at bounding box center [142, 130] width 33 height 33
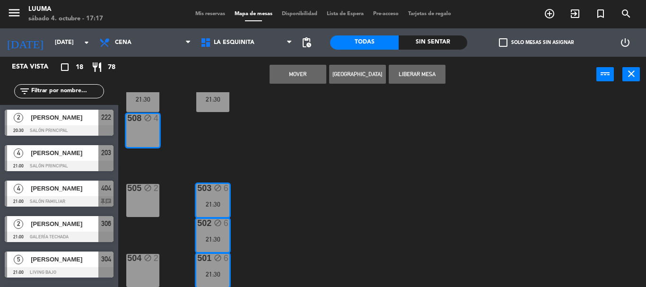
click at [312, 80] on button "Mover" at bounding box center [297, 74] width 57 height 19
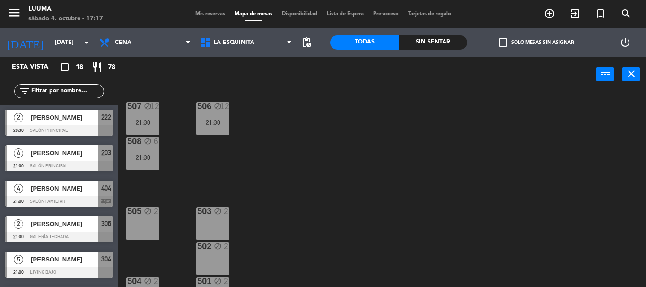
scroll to position [0, 0]
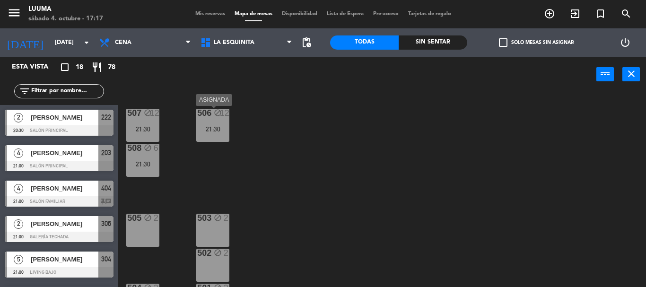
click at [225, 123] on div "506 block 12 21:30" at bounding box center [212, 125] width 33 height 33
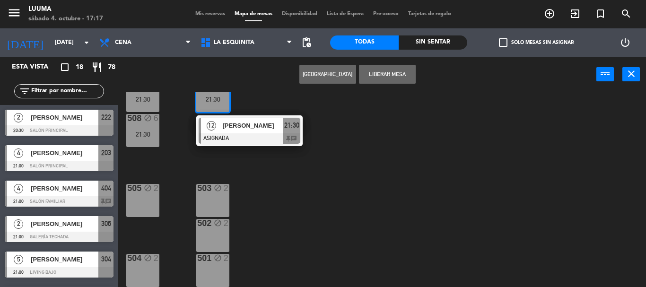
drag, startPoint x: 320, startPoint y: 144, endPoint x: 308, endPoint y: 151, distance: 14.0
click at [320, 144] on div "507 block 12 21:30 506 block 12 21:30 12 [PERSON_NAME] ASIGNADA 21:30 chat 508 …" at bounding box center [385, 189] width 521 height 195
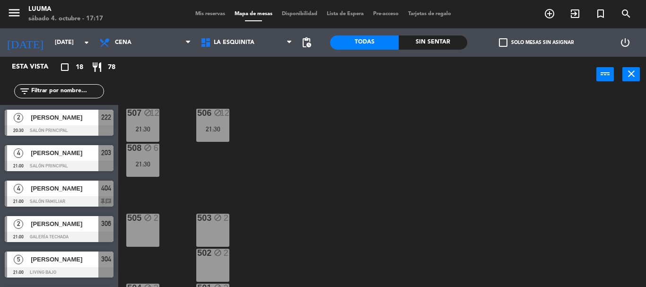
click at [144, 170] on div "508 block 6 21:30" at bounding box center [142, 160] width 33 height 33
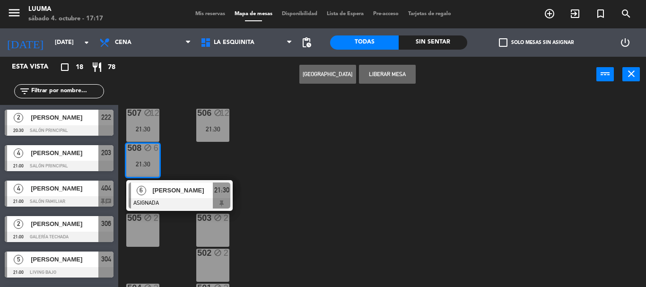
click at [247, 163] on div "507 block 12 21:30 506 block 12 21:30 508 block 6 21:30 6 [PERSON_NAME] ASIGNAD…" at bounding box center [385, 189] width 521 height 195
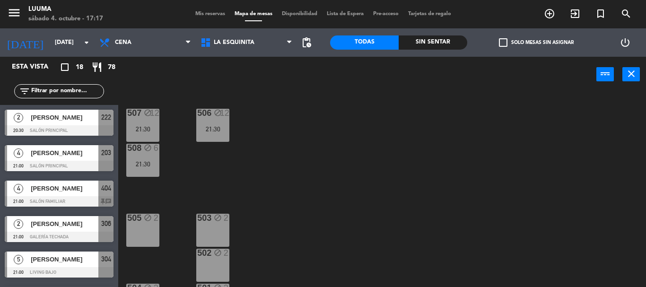
click at [149, 119] on div "507 block 12 21:30" at bounding box center [142, 125] width 33 height 33
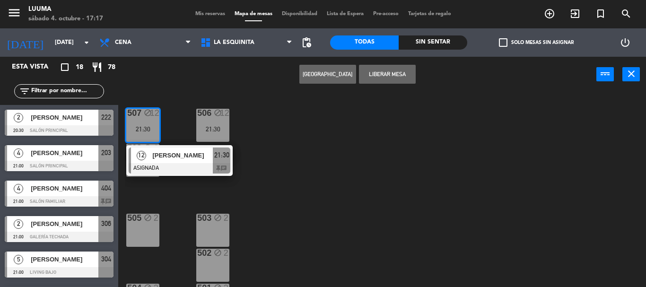
click at [264, 157] on div "507 block 12 21:30 12 [PERSON_NAME] ASIGNADA 21:30 chat 506 block 12 21:30 508 …" at bounding box center [385, 189] width 521 height 195
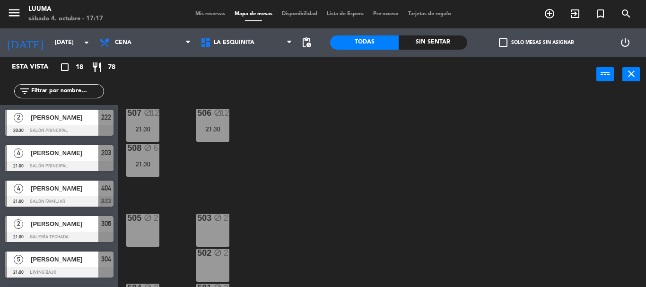
click at [210, 120] on div "506 block 12 21:30" at bounding box center [212, 125] width 33 height 33
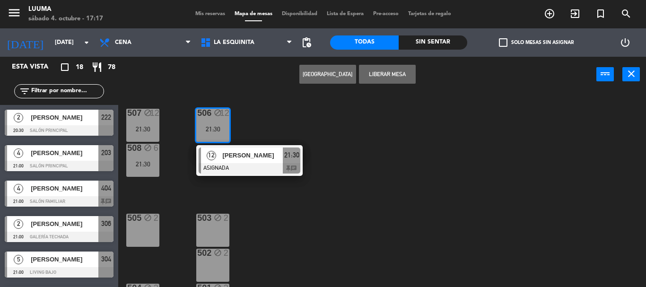
click at [248, 121] on div "507 block 12 21:30 506 block 12 21:30 12 [PERSON_NAME] ASIGNADA 21:30 chat 508 …" at bounding box center [385, 189] width 521 height 195
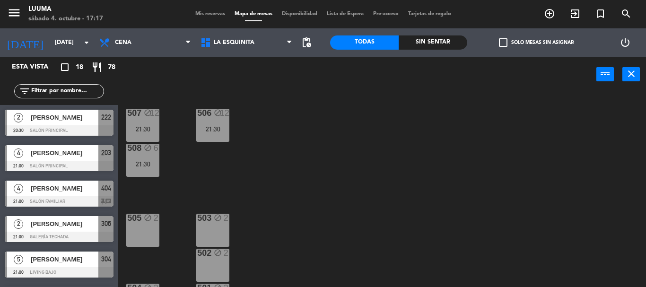
click at [207, 14] on span "Mis reservas" at bounding box center [210, 13] width 39 height 5
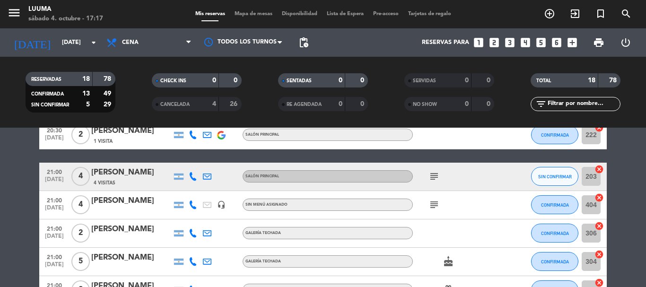
scroll to position [95, 0]
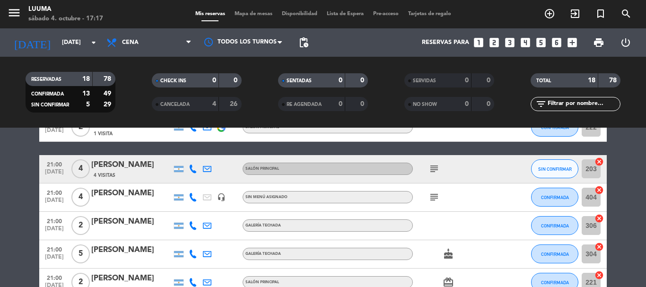
click at [434, 165] on icon "subject" at bounding box center [433, 168] width 11 height 11
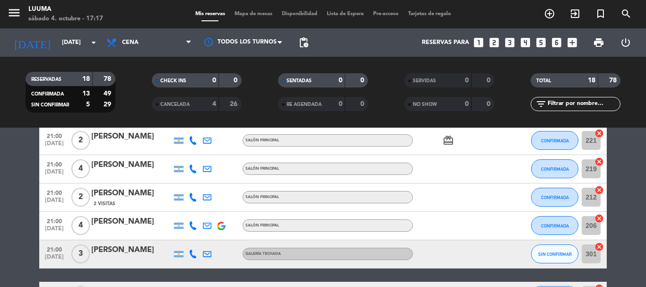
scroll to position [284, 0]
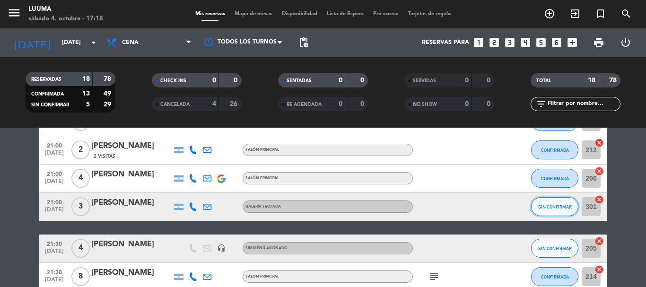
click at [542, 207] on span "SIN CONFIRMAR" at bounding box center [555, 206] width 34 height 5
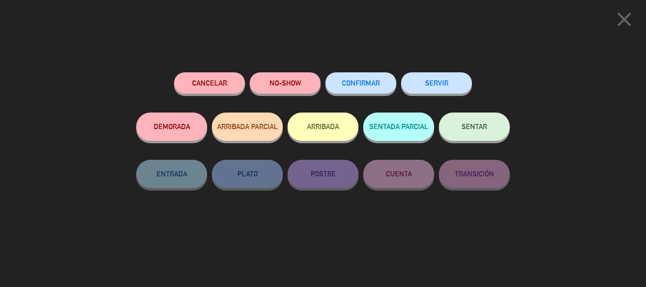
click at [370, 89] on button "CONFIRMAR" at bounding box center [360, 82] width 71 height 21
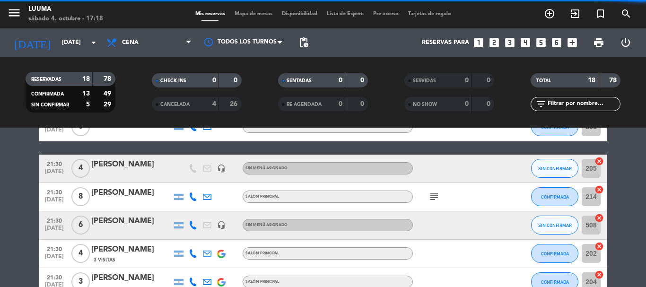
scroll to position [378, 0]
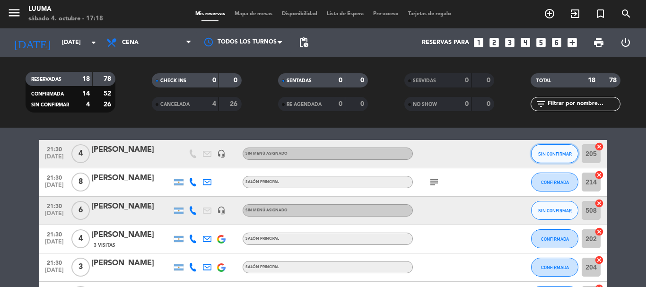
click at [558, 155] on span "SIN CONFIRMAR" at bounding box center [555, 153] width 34 height 5
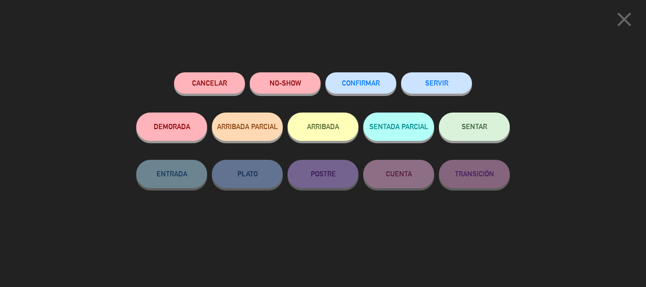
click at [365, 78] on button "CONFIRMAR" at bounding box center [360, 82] width 71 height 21
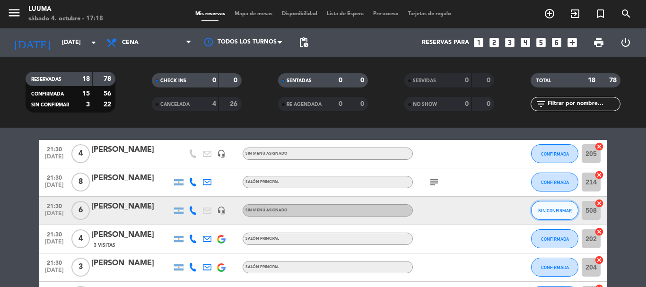
click at [551, 211] on span "SIN CONFIRMAR" at bounding box center [555, 210] width 34 height 5
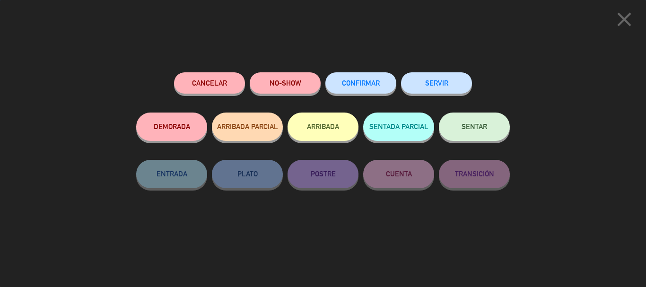
click at [375, 90] on button "CONFIRMAR" at bounding box center [360, 82] width 71 height 21
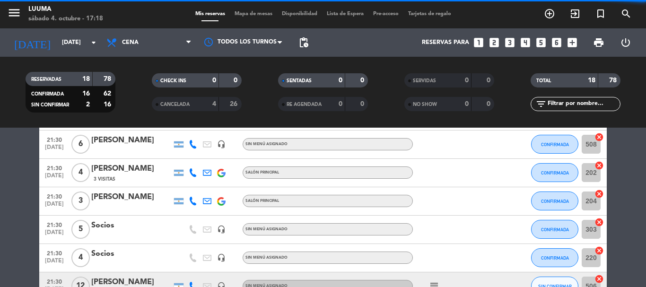
scroll to position [505, 0]
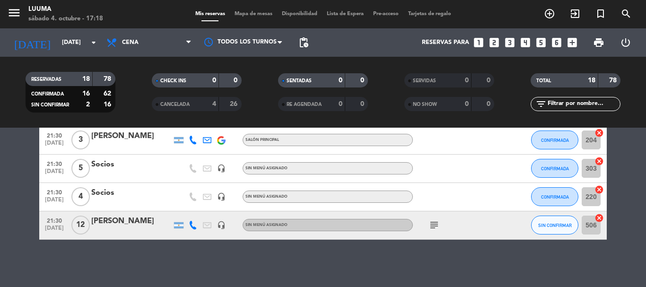
click at [436, 226] on icon "subject" at bounding box center [433, 224] width 11 height 11
click at [552, 219] on button "SIN CONFIRMAR" at bounding box center [554, 225] width 47 height 19
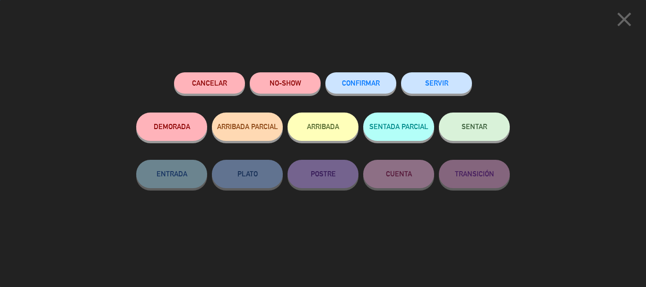
click at [354, 75] on button "CONFIRMAR" at bounding box center [360, 82] width 71 height 21
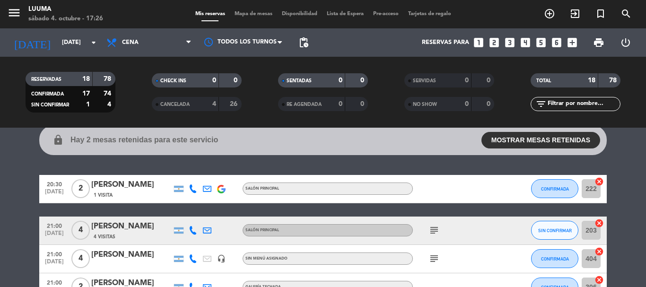
scroll to position [47, 0]
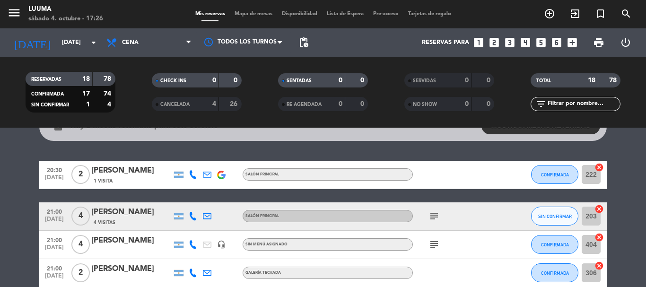
click at [433, 220] on icon "subject" at bounding box center [433, 215] width 11 height 11
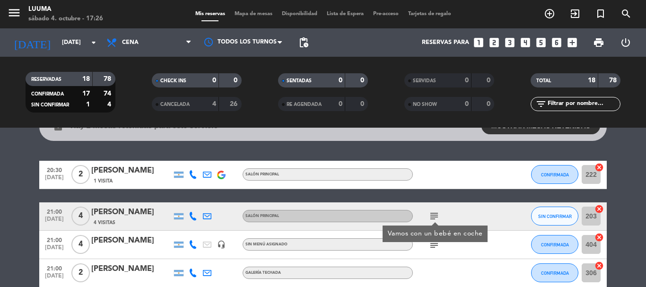
click at [250, 14] on span "Mapa de mesas" at bounding box center [253, 13] width 47 height 5
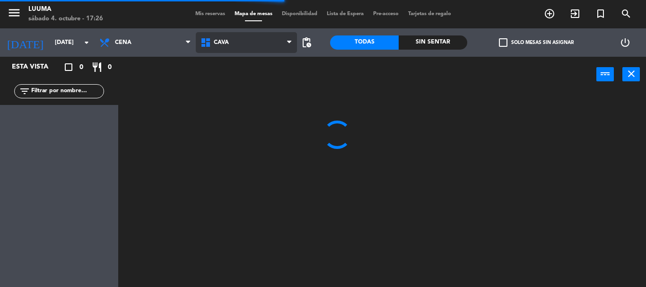
click at [246, 48] on span "Cava" at bounding box center [246, 42] width 101 height 21
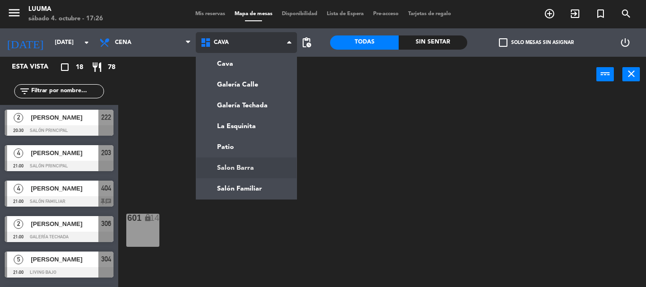
click at [251, 169] on ng-component "menu Luuma [DATE] 4. octubre - 17:26 Mis reservas Mapa de mesas Disponibilidad …" at bounding box center [323, 143] width 646 height 287
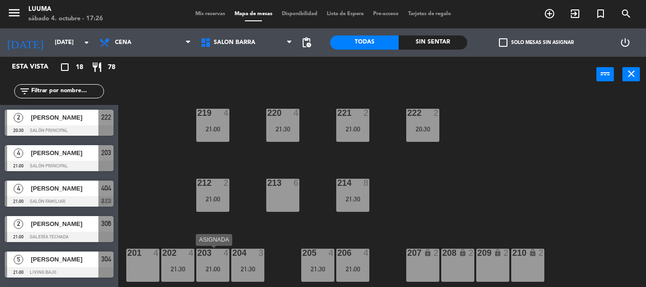
click at [215, 259] on div "203 4 21:00" at bounding box center [212, 265] width 33 height 33
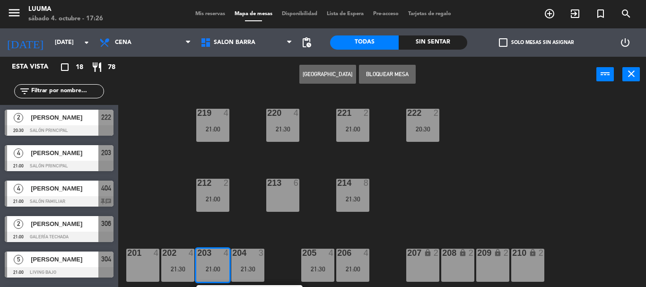
scroll to position [29, 0]
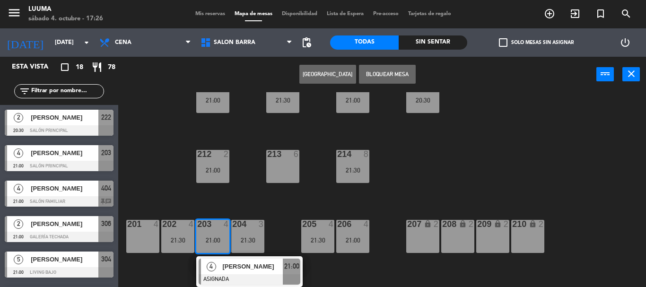
click at [280, 227] on div "220 4 21:30 221 2 21:00 219 4 21:00 222 2 20:30 213 6 214 8 21:30 212 2 21:00 2…" at bounding box center [385, 189] width 521 height 195
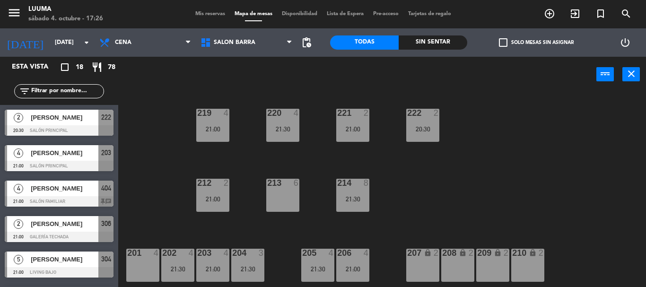
scroll to position [0, 0]
click at [318, 263] on div "205 4 21:30" at bounding box center [317, 265] width 33 height 33
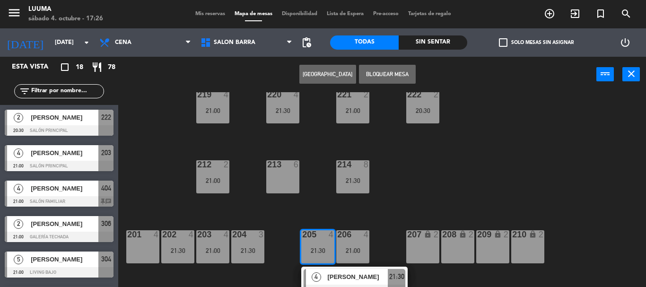
scroll to position [29, 0]
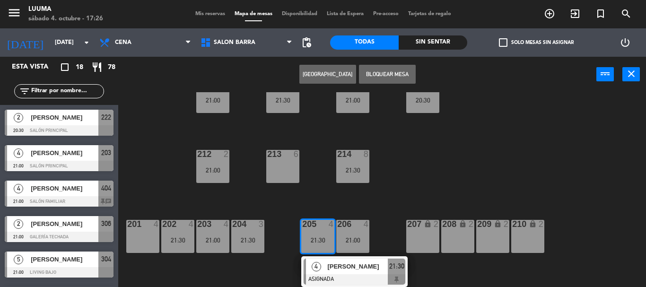
click at [289, 232] on div "220 4 21:30 221 2 21:00 219 4 21:00 222 2 20:30 213 6 214 8 21:30 212 2 21:00 2…" at bounding box center [385, 189] width 521 height 195
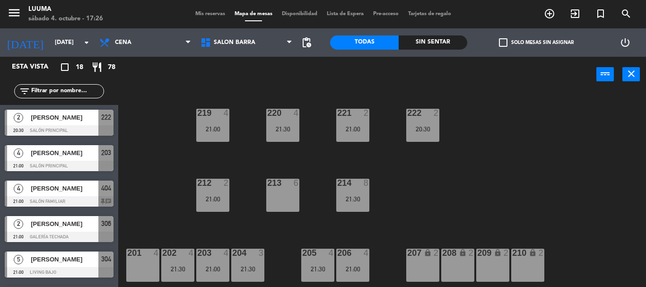
click at [218, 132] on div "21:00" at bounding box center [212, 129] width 33 height 7
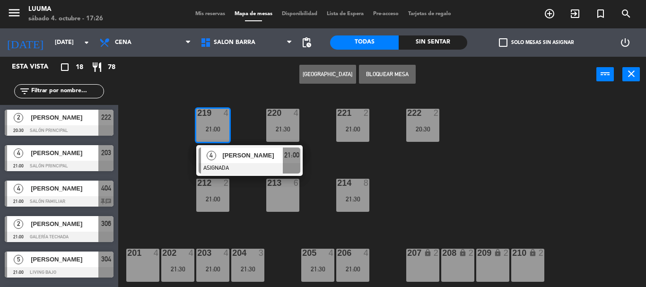
click at [249, 130] on div "220 4 21:30 221 2 21:00 219 4 21:00 4 [PERSON_NAME] ASIGNADA 21:00 222 2 20:30 …" at bounding box center [385, 189] width 521 height 195
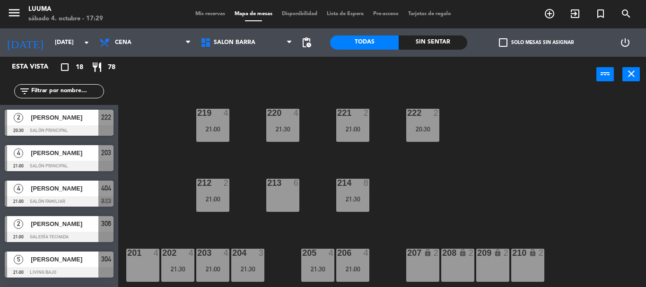
click at [500, 173] on div "220 4 21:30 221 2 21:00 219 4 21:00 222 2 20:30 213 6 214 8 21:30 212 2 21:00 2…" at bounding box center [385, 189] width 521 height 195
click at [212, 41] on icon at bounding box center [207, 42] width 14 height 11
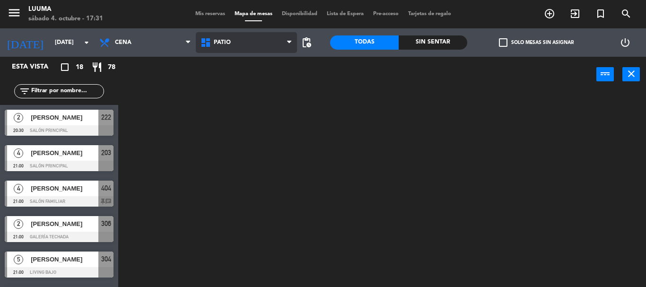
click at [249, 143] on ng-component "menu Luuma [DATE] 4. octubre - 17:31 Mis reservas Mapa de mesas Disponibilidad …" at bounding box center [323, 143] width 646 height 287
click at [250, 44] on span "Patio" at bounding box center [246, 42] width 101 height 21
click at [246, 62] on ng-component "menu Luuma [DATE] 4. octubre - 17:31 Mis reservas Mapa de mesas Disponibilidad …" at bounding box center [323, 143] width 646 height 287
